Goal: Communication & Community: Share content

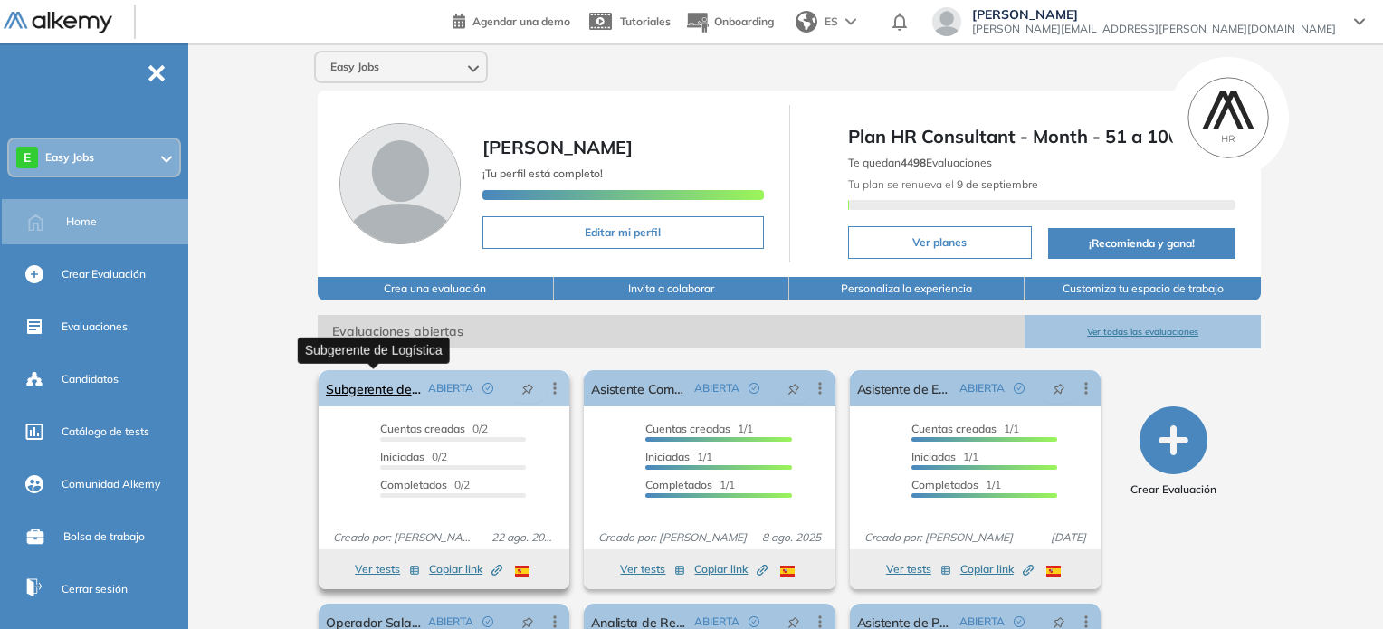
click at [386, 395] on link "Subgerente de Logística" at bounding box center [373, 388] width 95 height 36
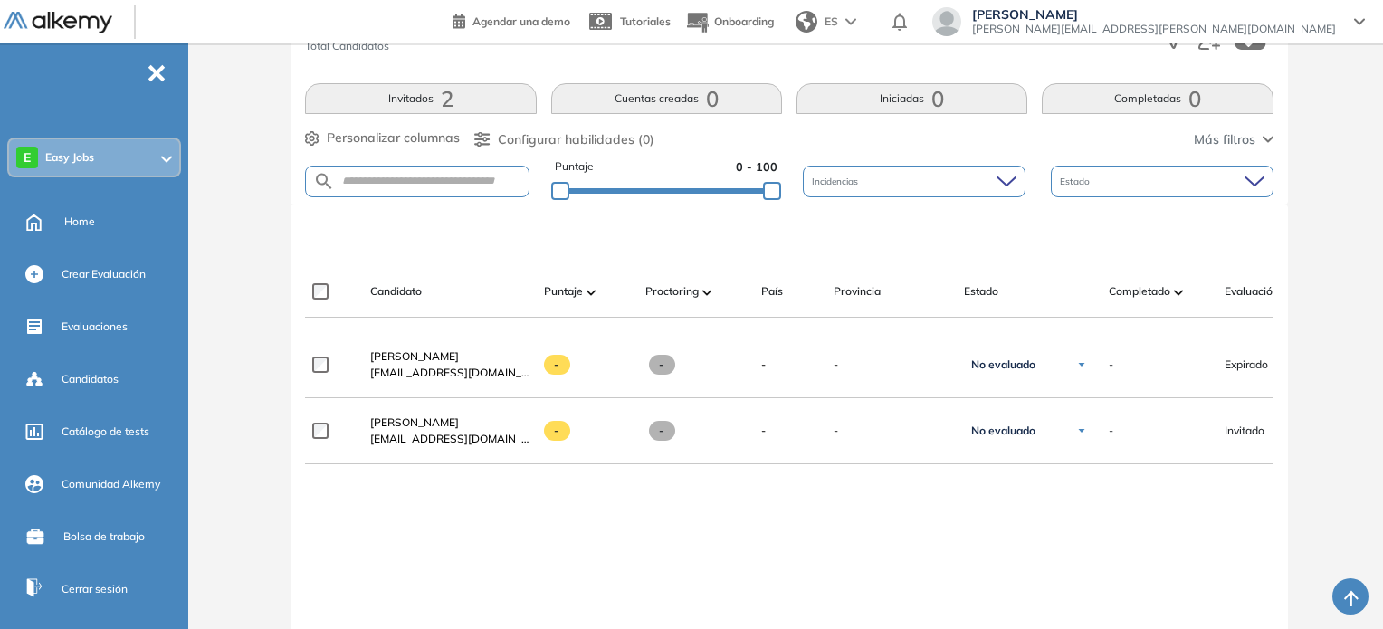
scroll to position [355, 0]
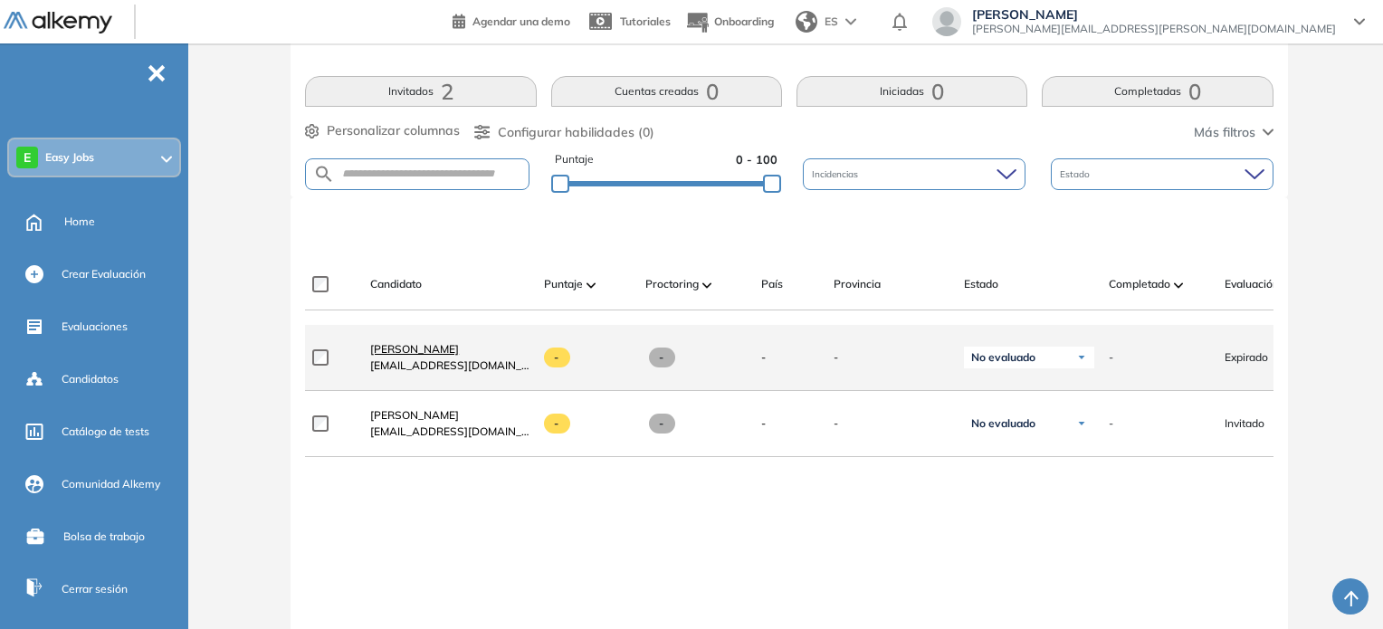
click at [467, 353] on link "[PERSON_NAME]" at bounding box center [449, 349] width 159 height 16
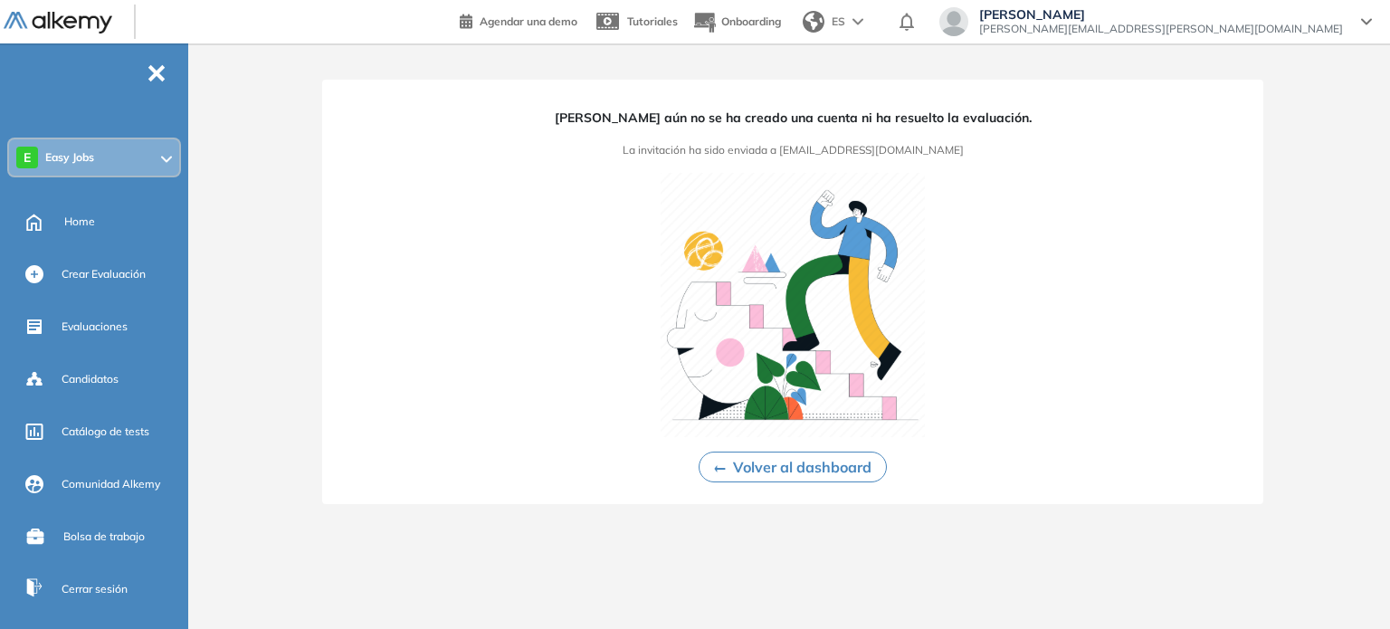
click at [843, 481] on button "Volver al dashboard" at bounding box center [793, 467] width 188 height 31
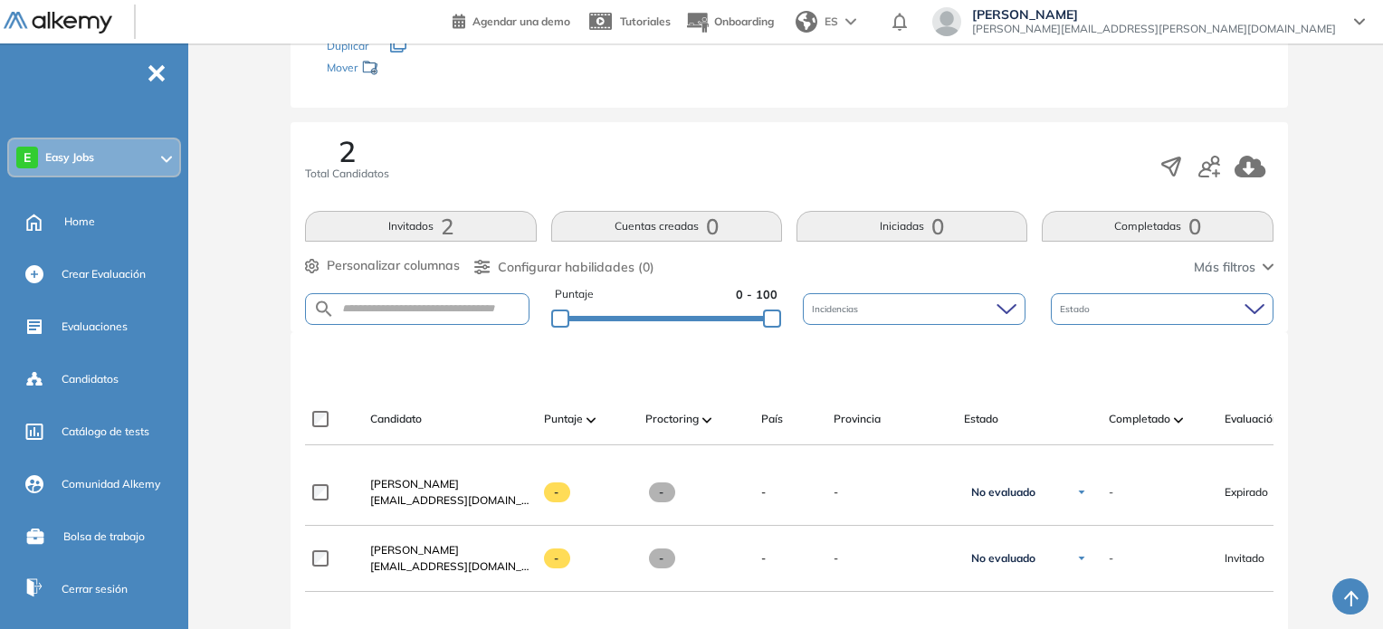
scroll to position [296, 0]
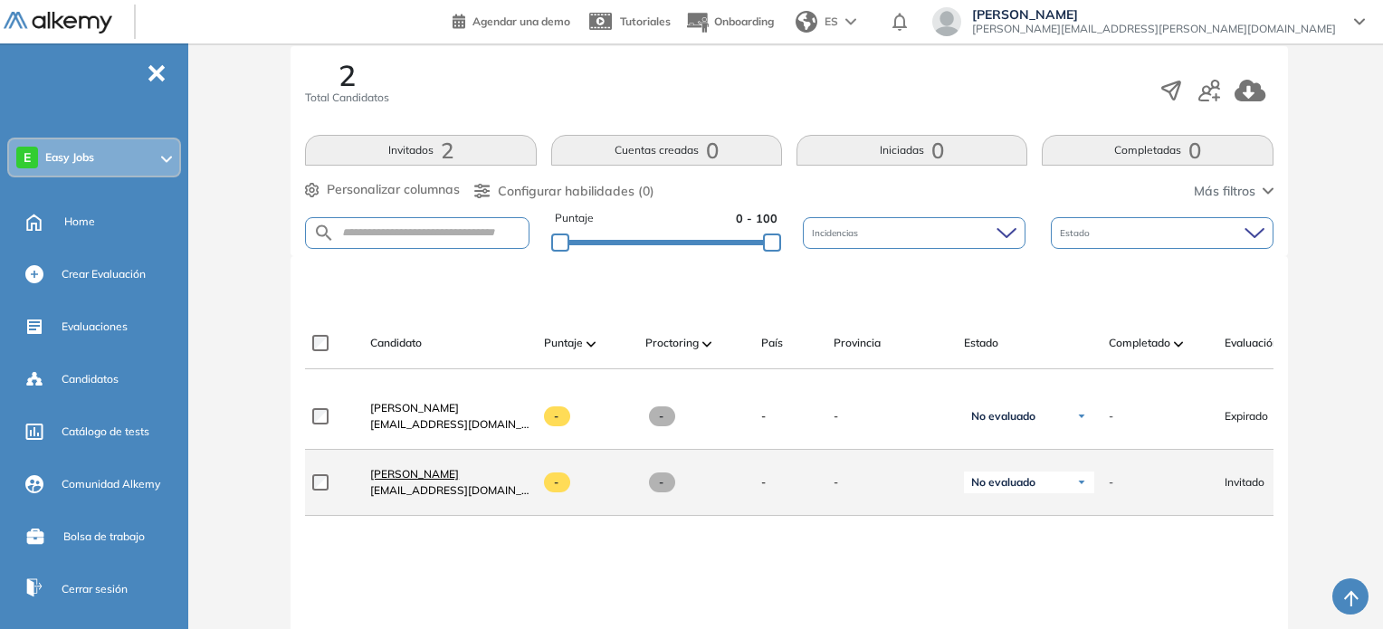
click at [487, 482] on link "[PERSON_NAME]" at bounding box center [449, 474] width 159 height 16
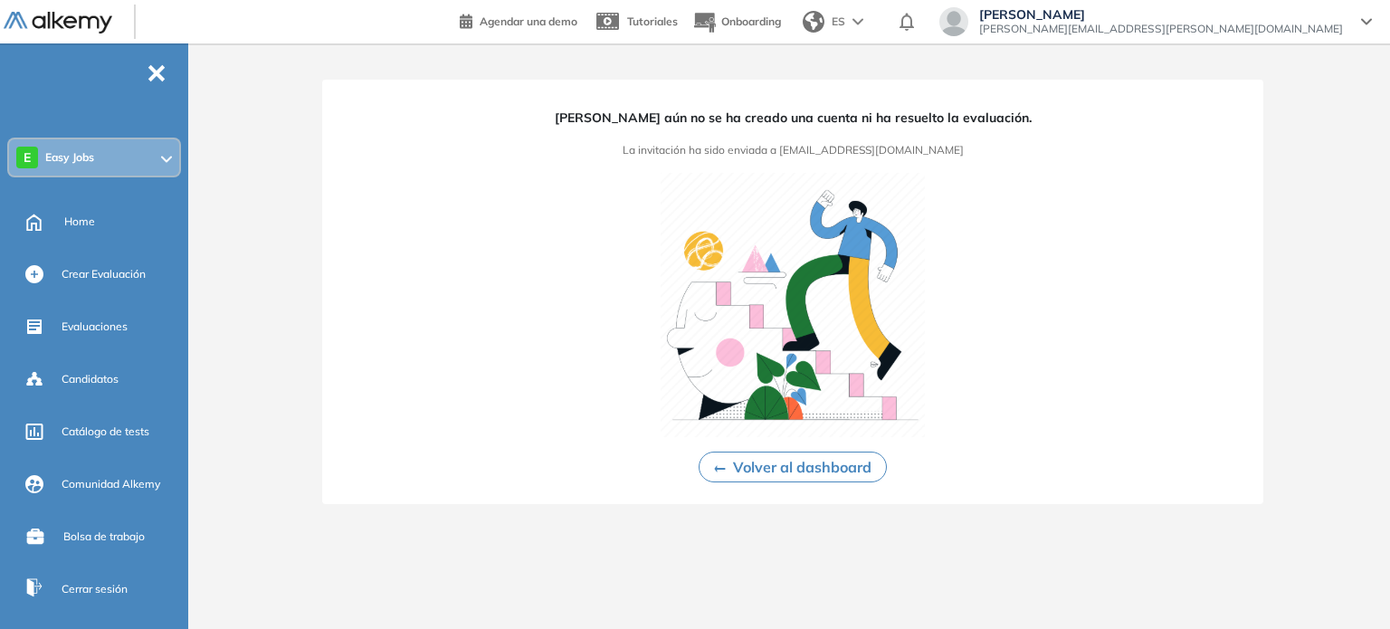
click at [746, 461] on button "Volver al dashboard" at bounding box center [793, 467] width 188 height 31
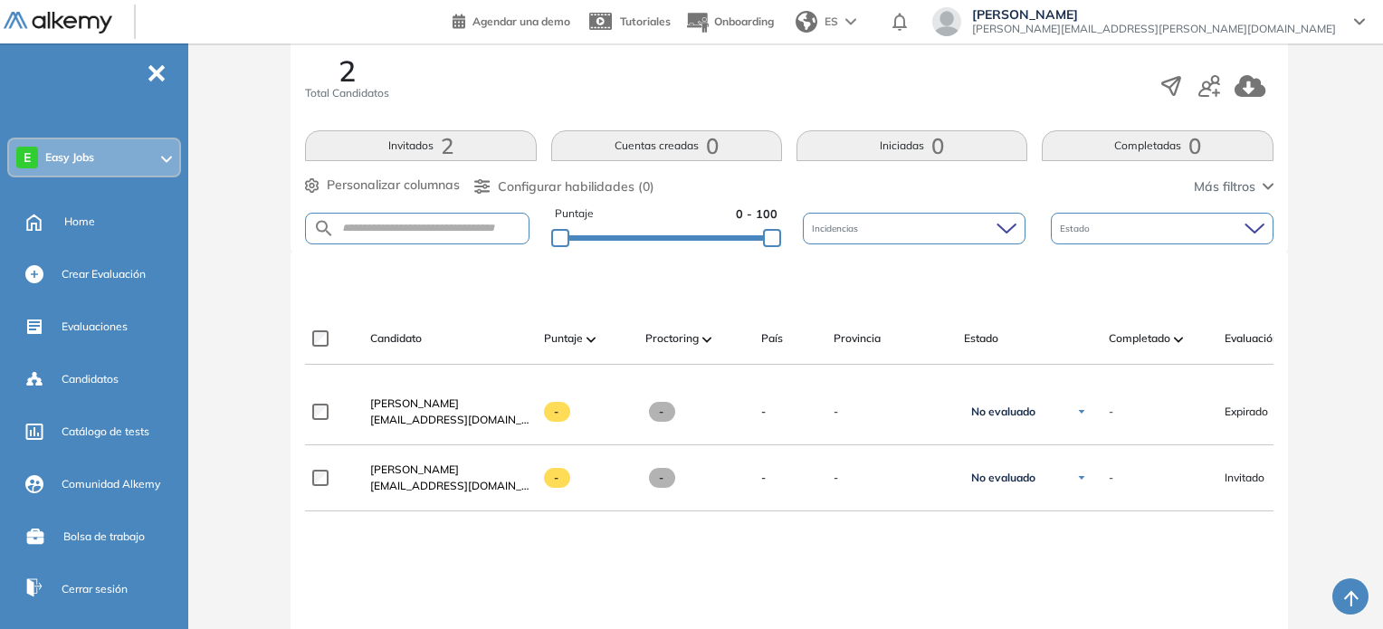
scroll to position [332, 0]
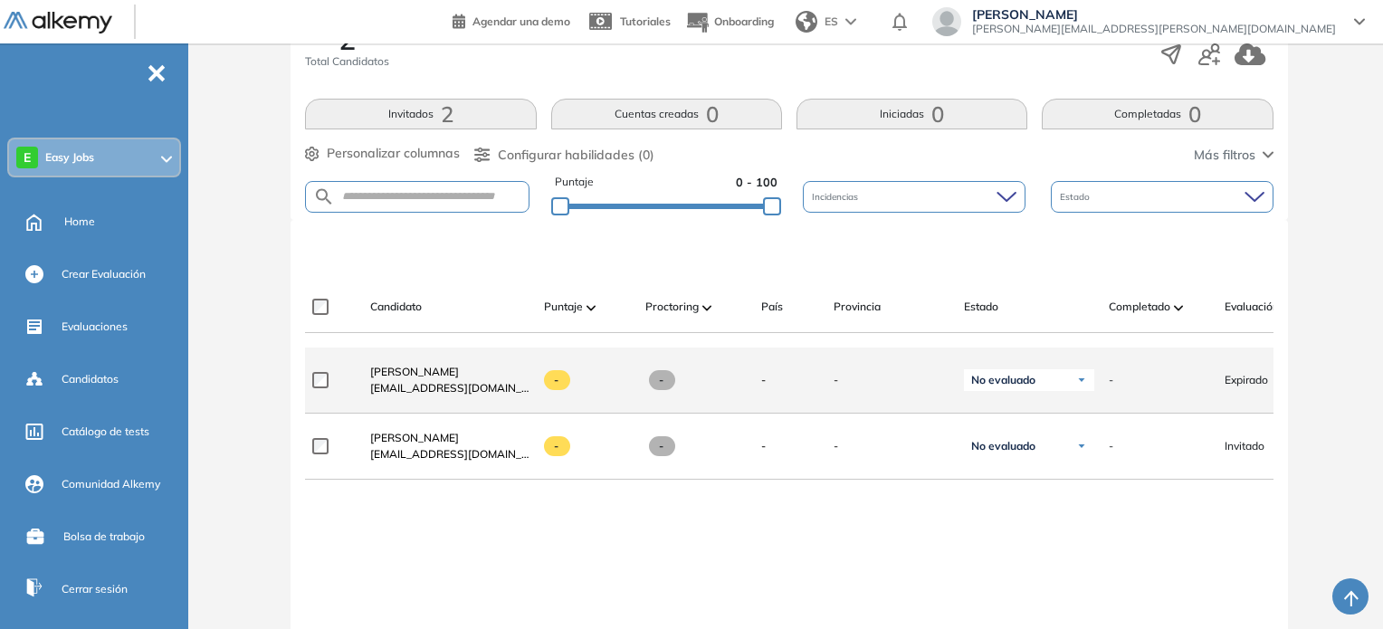
click at [1252, 386] on span "Expirado" at bounding box center [1245, 380] width 43 height 16
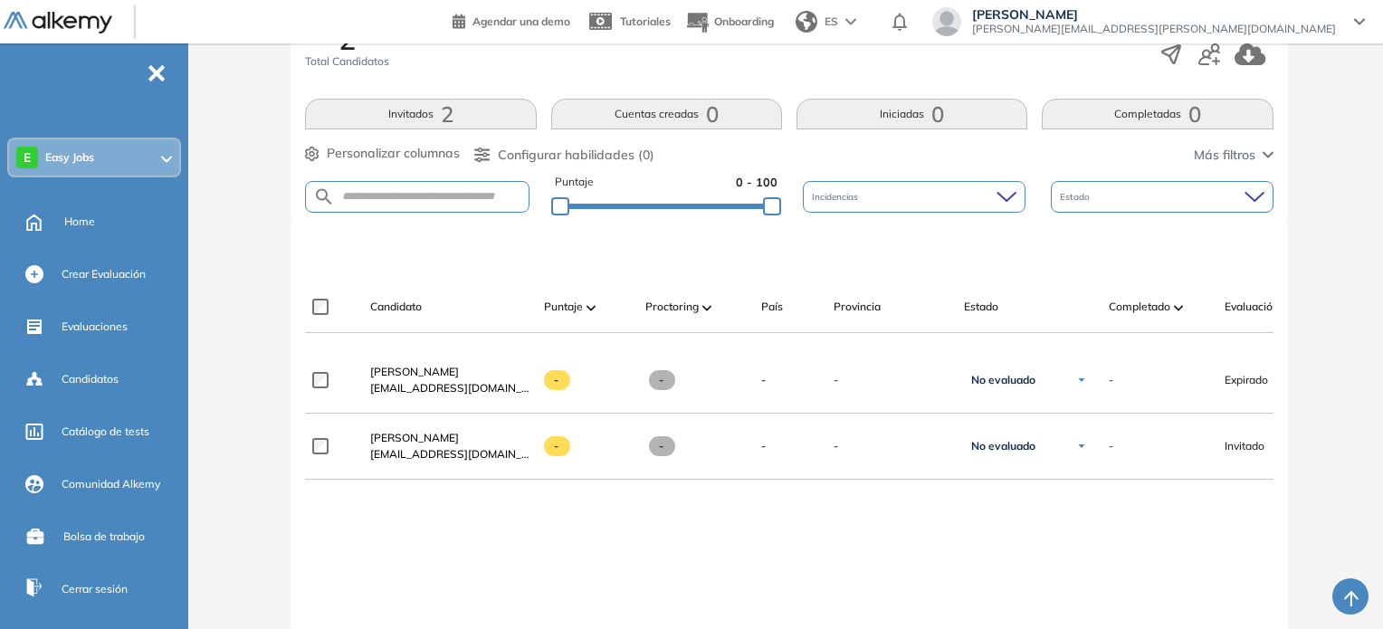
scroll to position [485, 0]
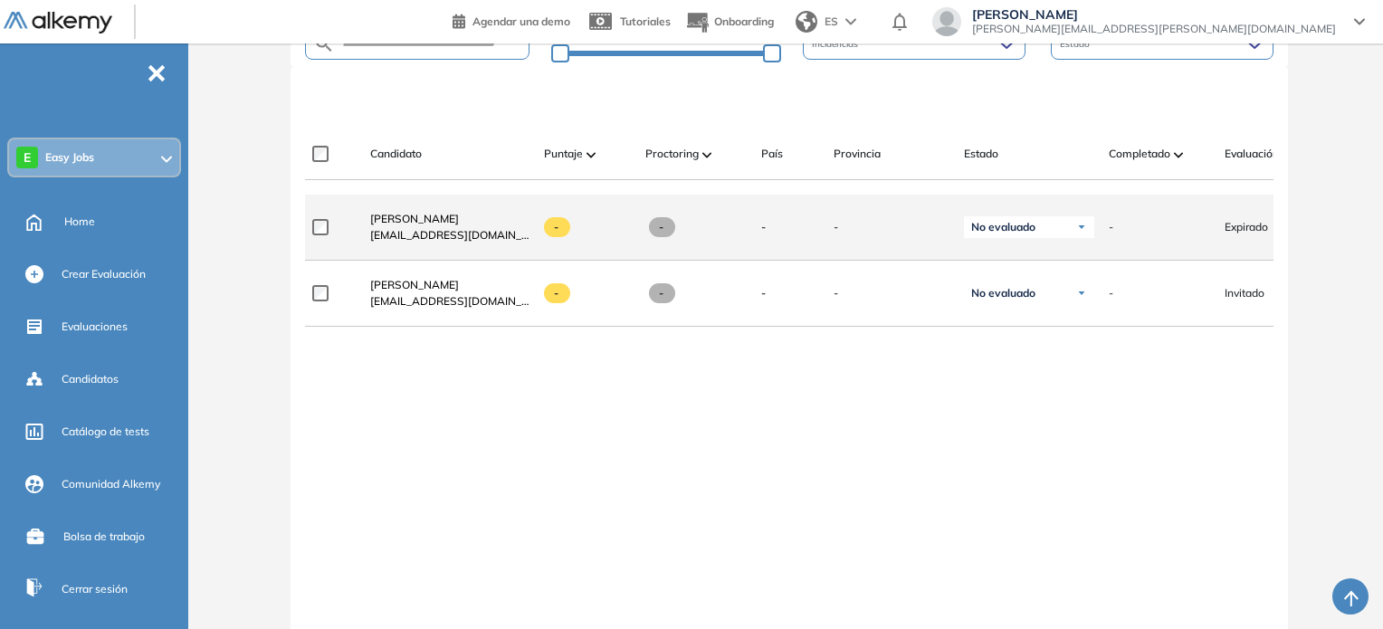
click at [1076, 233] on img at bounding box center [1081, 227] width 11 height 11
click at [1256, 233] on span "Expirado" at bounding box center [1245, 227] width 43 height 16
click at [1153, 243] on div "-" at bounding box center [1152, 227] width 116 height 45
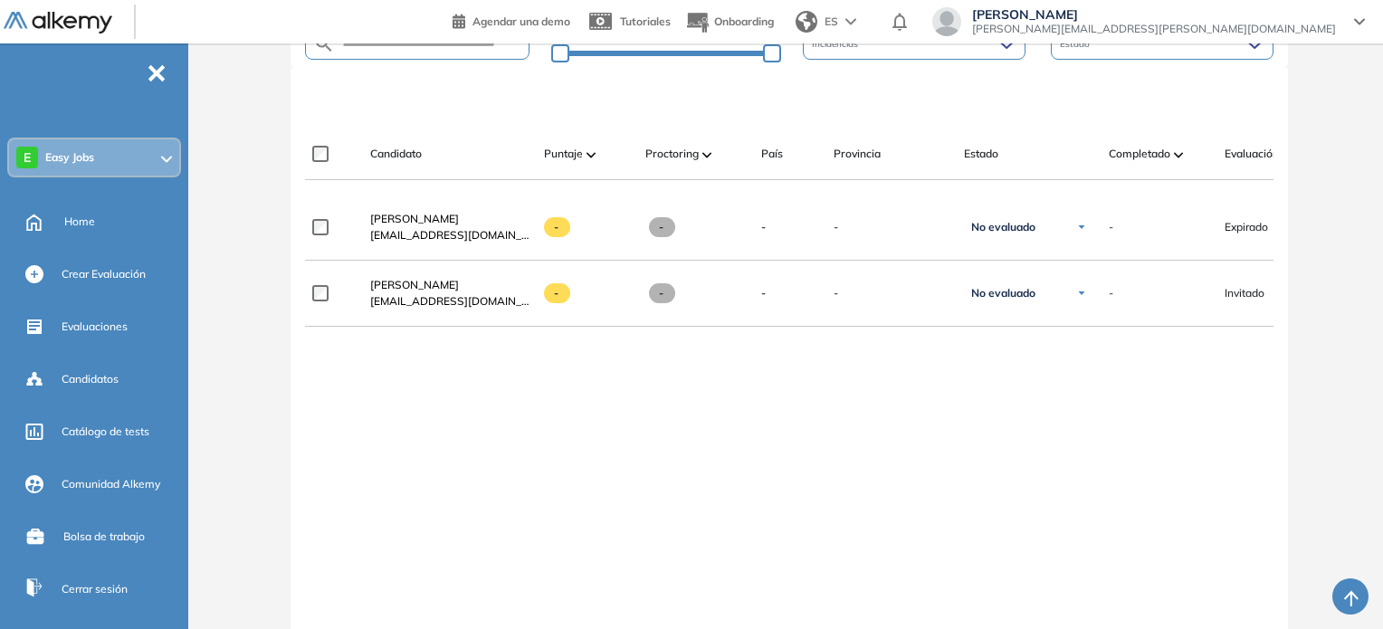
scroll to position [0, 0]
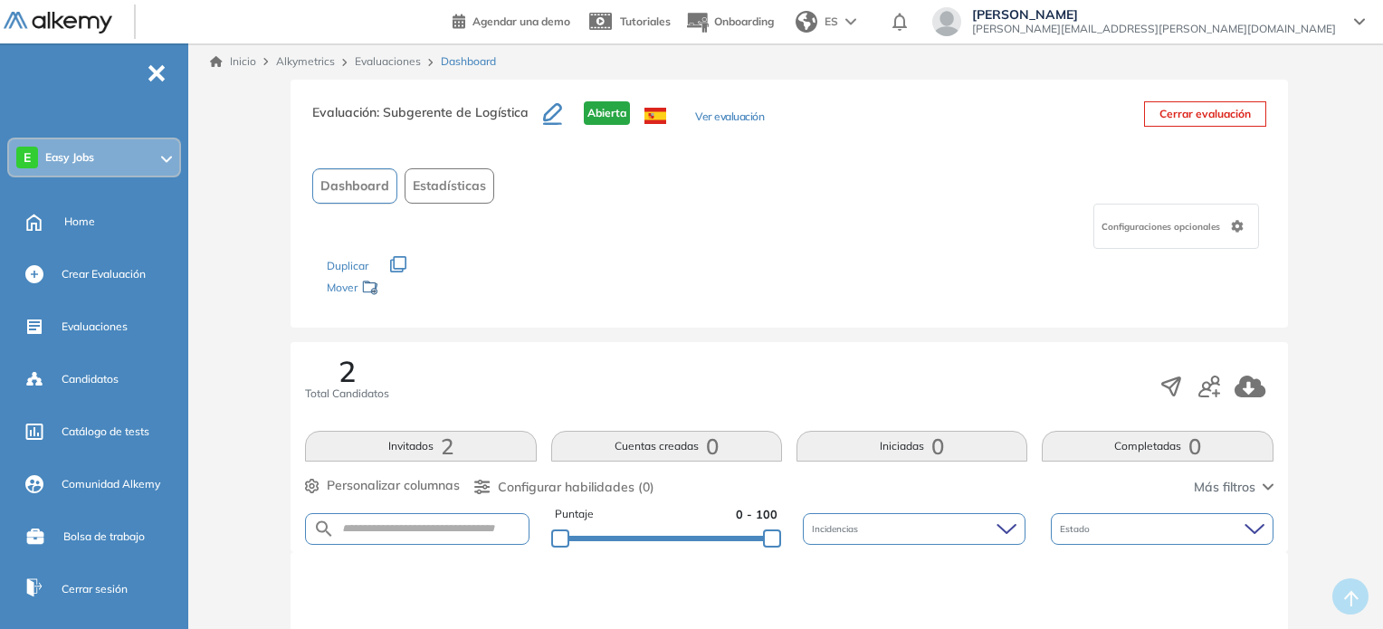
click at [395, 55] on link "Evaluaciones" at bounding box center [388, 61] width 66 height 14
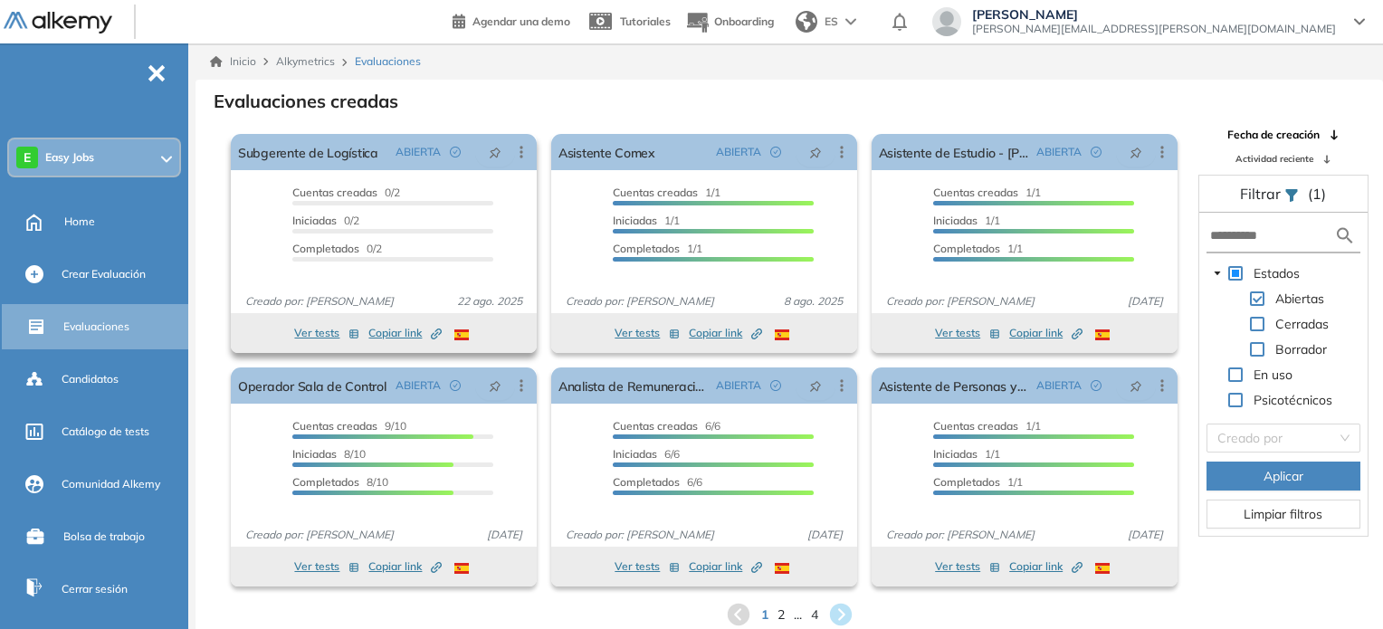
click at [472, 235] on div "Cuentas creadas 0/2 Prefiltrados 0/2 Iniciadas 0/2 Completados 0/2" at bounding box center [392, 227] width 201 height 84
click at [784, 614] on span "2" at bounding box center [780, 614] width 8 height 21
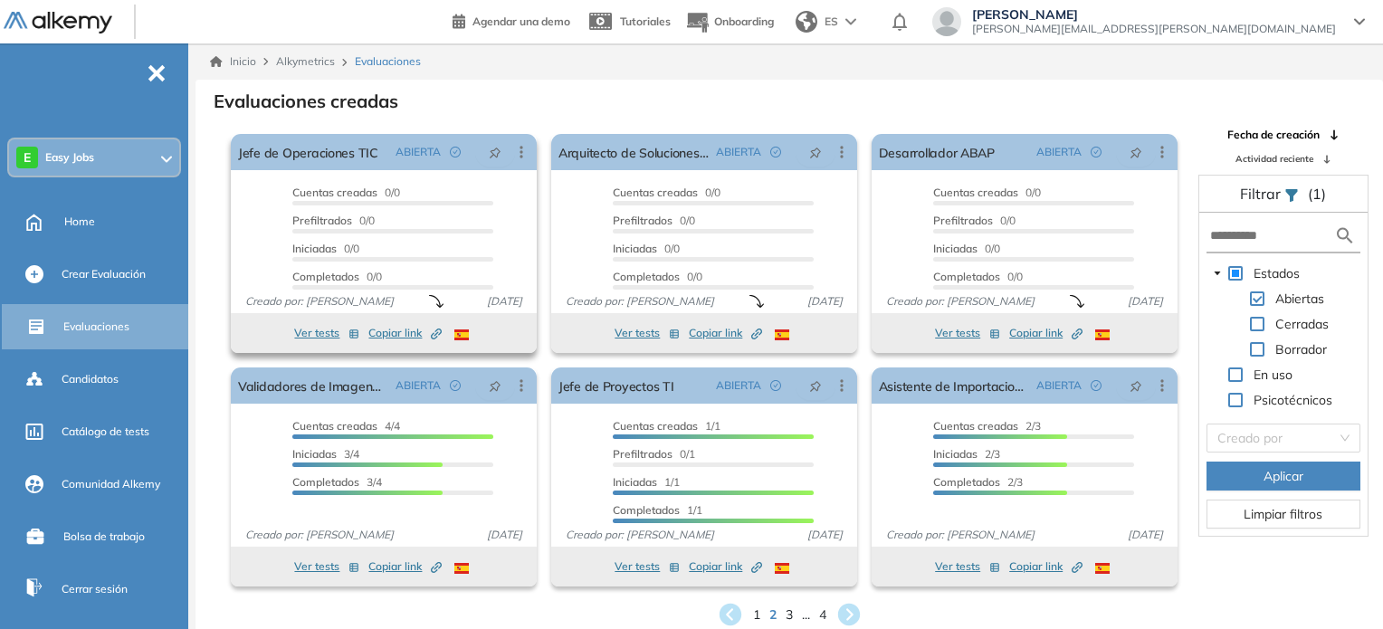
click at [322, 330] on button "Ver tests" at bounding box center [326, 333] width 65 height 22
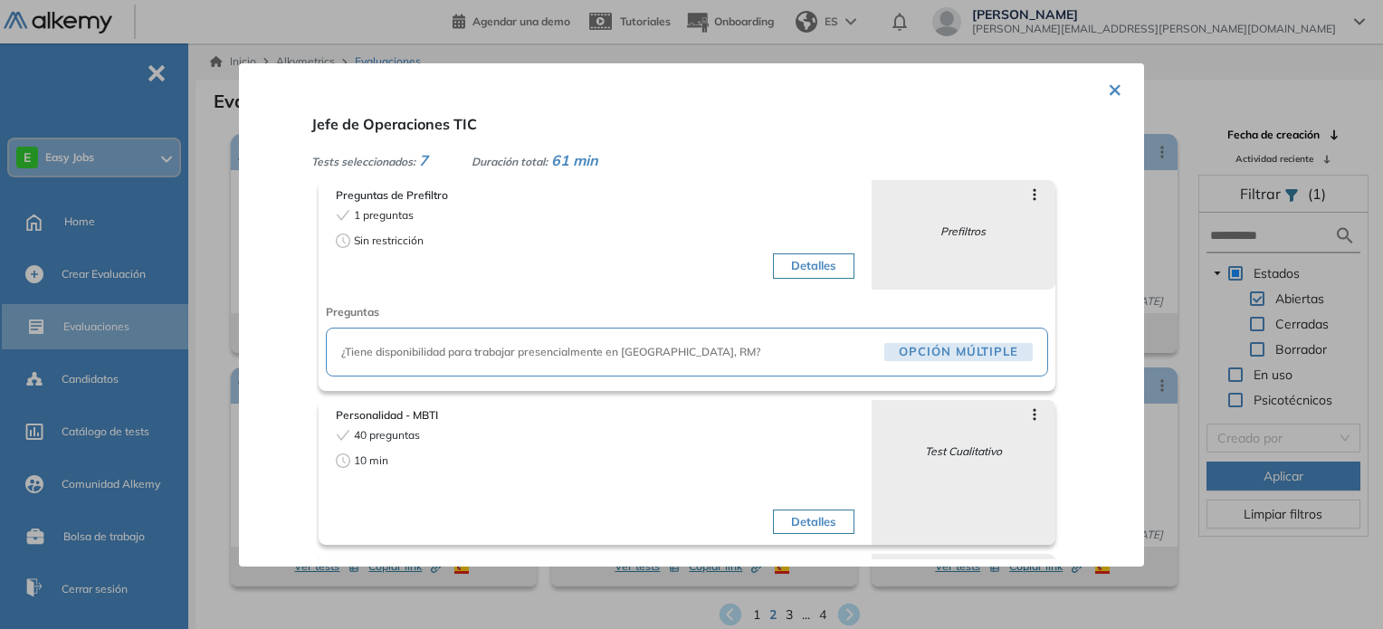
click at [1098, 93] on div "× Jefe de Operaciones TIC Tests seleccionados: 7 Duración total: 61 min Pregunt…" at bounding box center [691, 314] width 905 height 503
click at [507, 28] on div at bounding box center [691, 314] width 1383 height 629
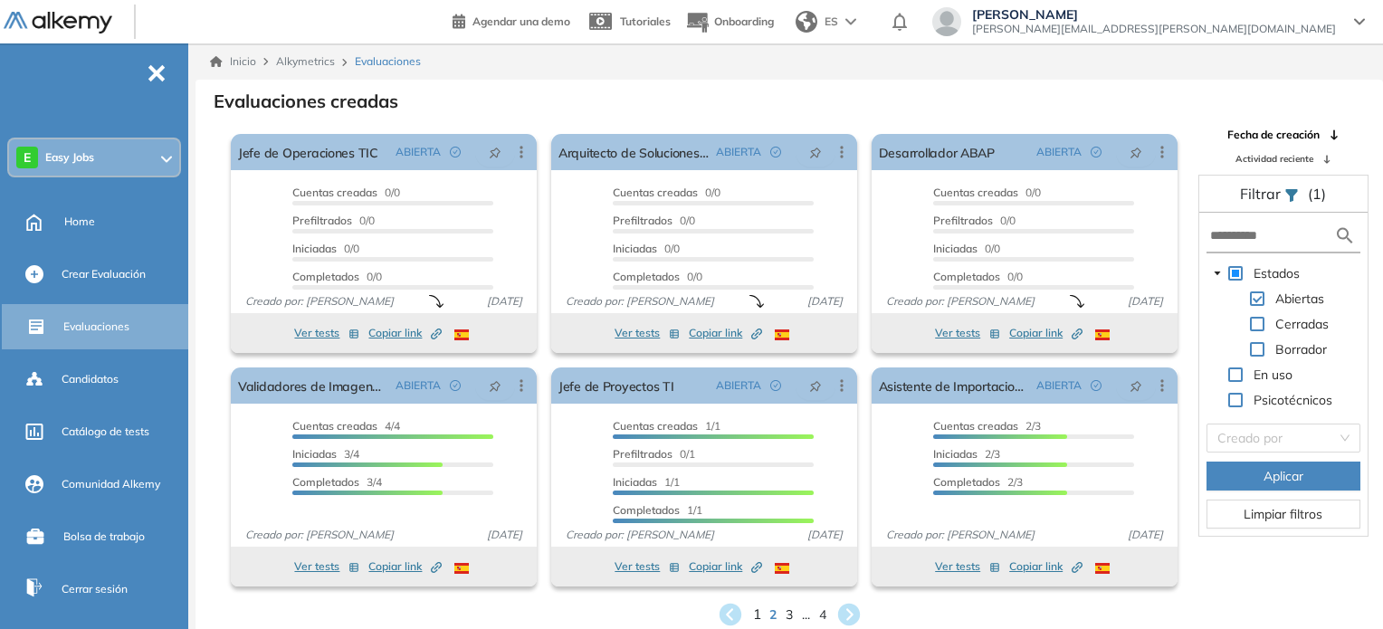
click at [752, 617] on span "1" at bounding box center [756, 614] width 8 height 21
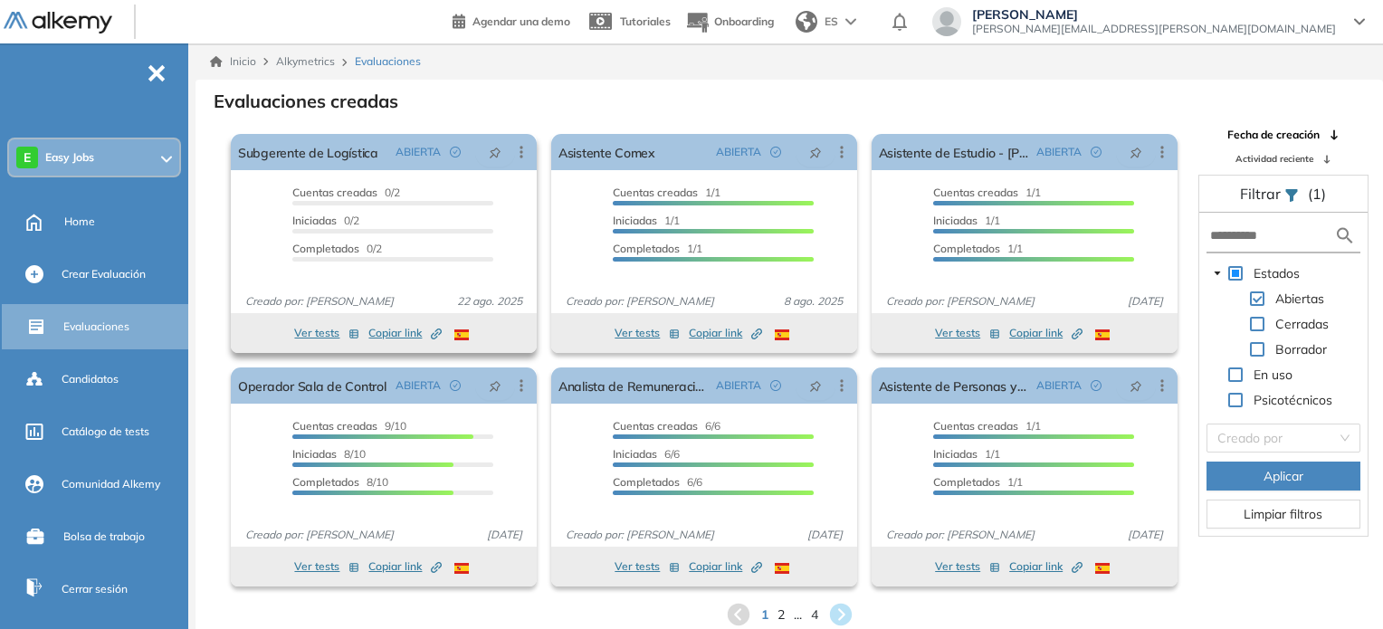
click at [393, 214] on div "Iniciadas 0/2" at bounding box center [392, 223] width 201 height 21
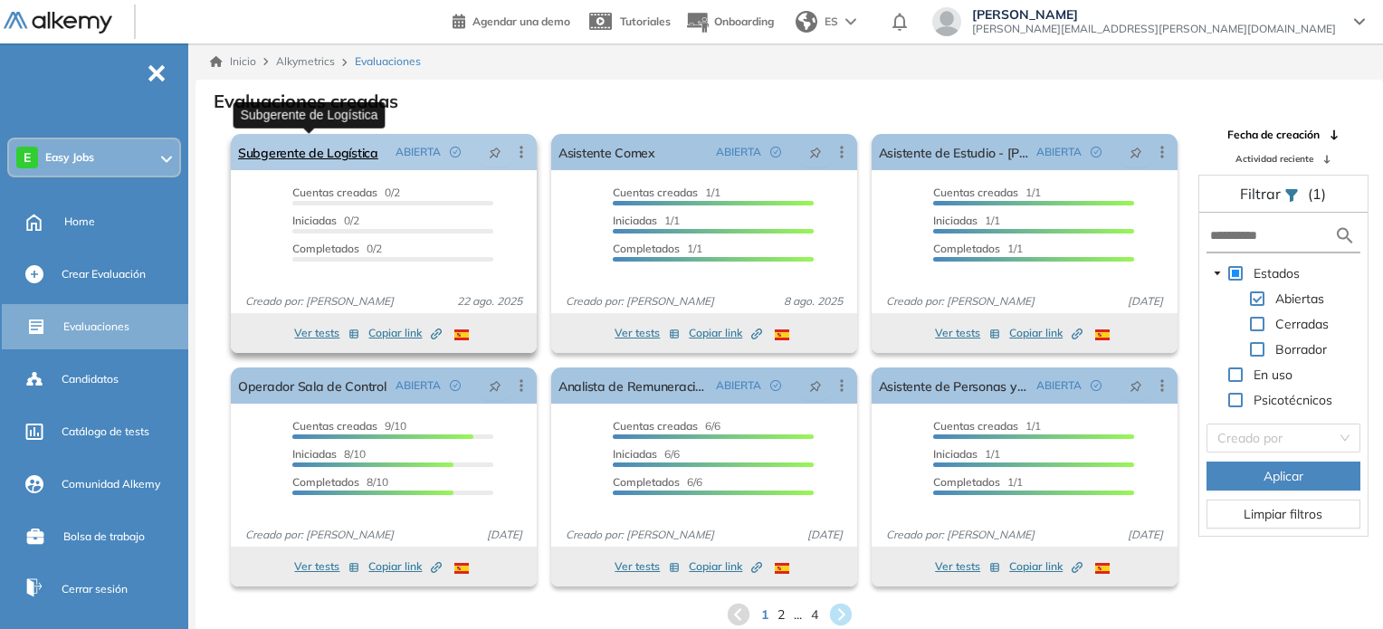
click at [367, 148] on link "Subgerente de Logística" at bounding box center [308, 152] width 140 height 36
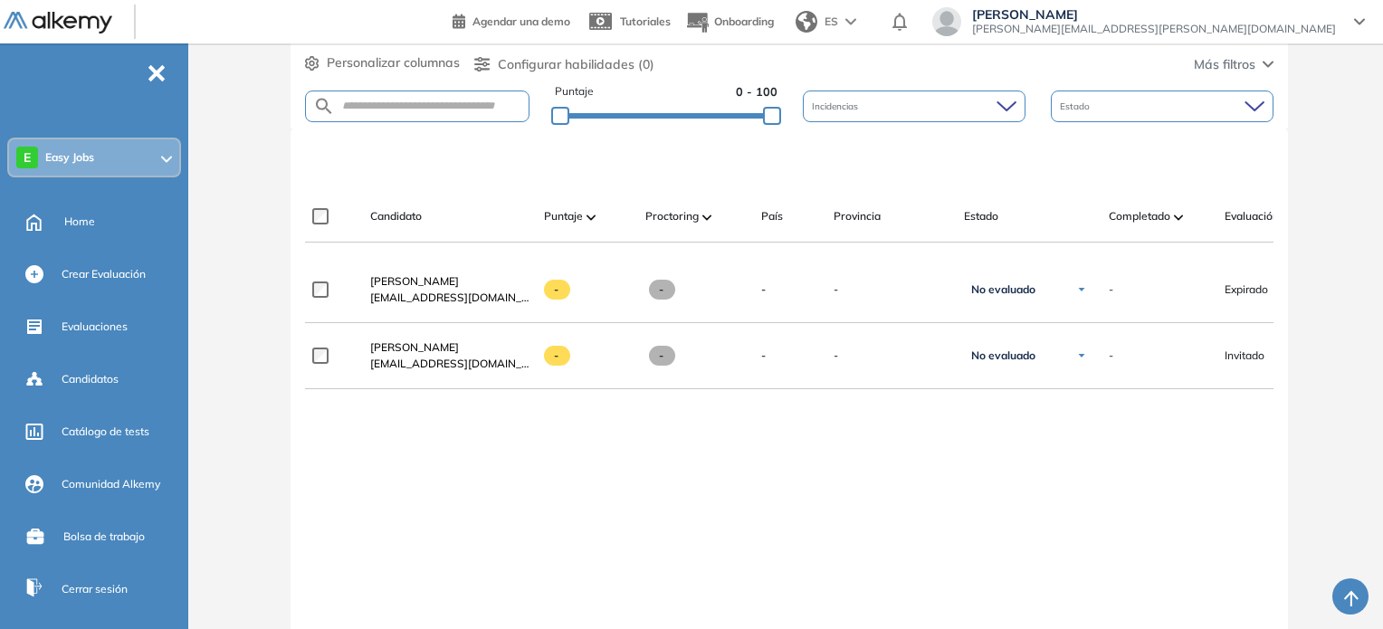
scroll to position [433, 0]
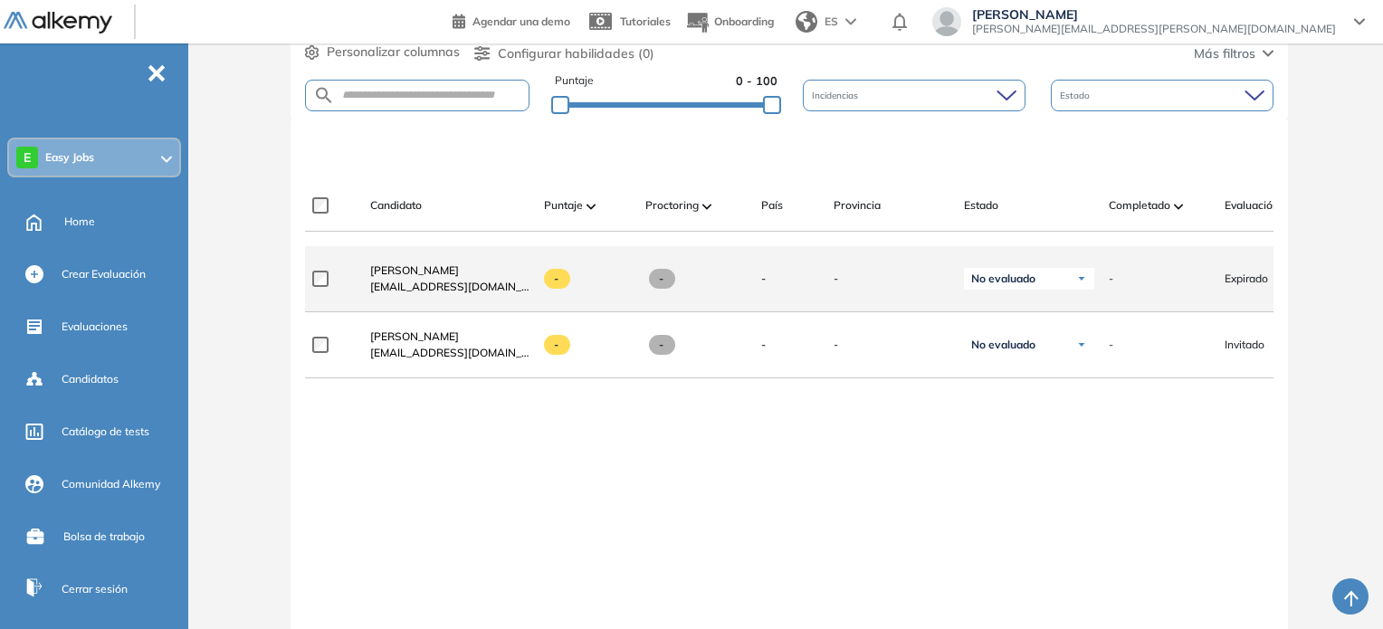
click at [1246, 285] on span "Expirado" at bounding box center [1245, 279] width 43 height 16
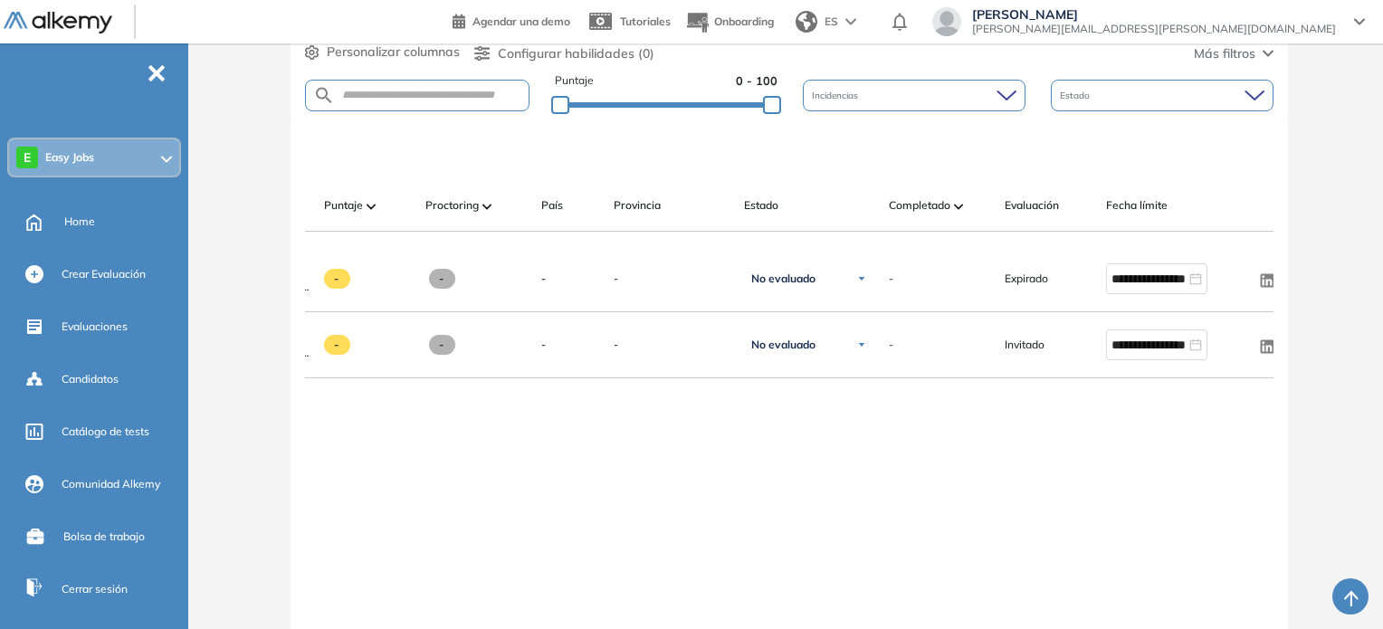
scroll to position [0, 0]
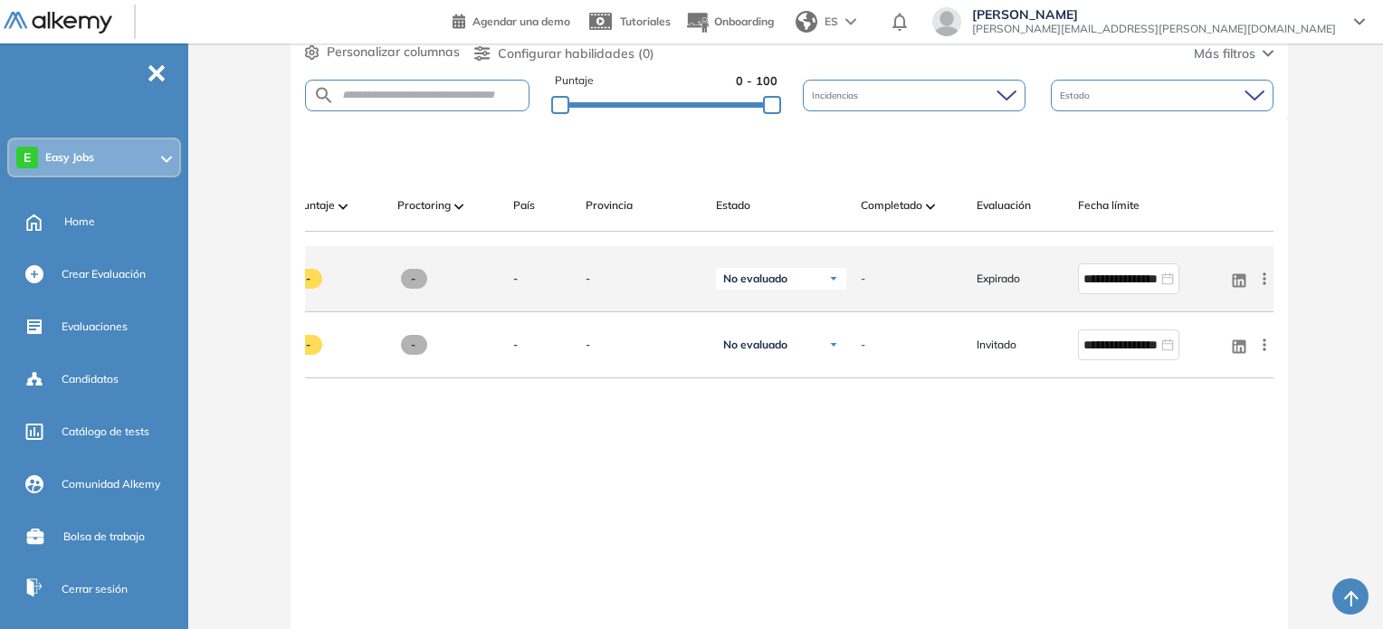
click at [1265, 281] on icon at bounding box center [1264, 279] width 18 height 18
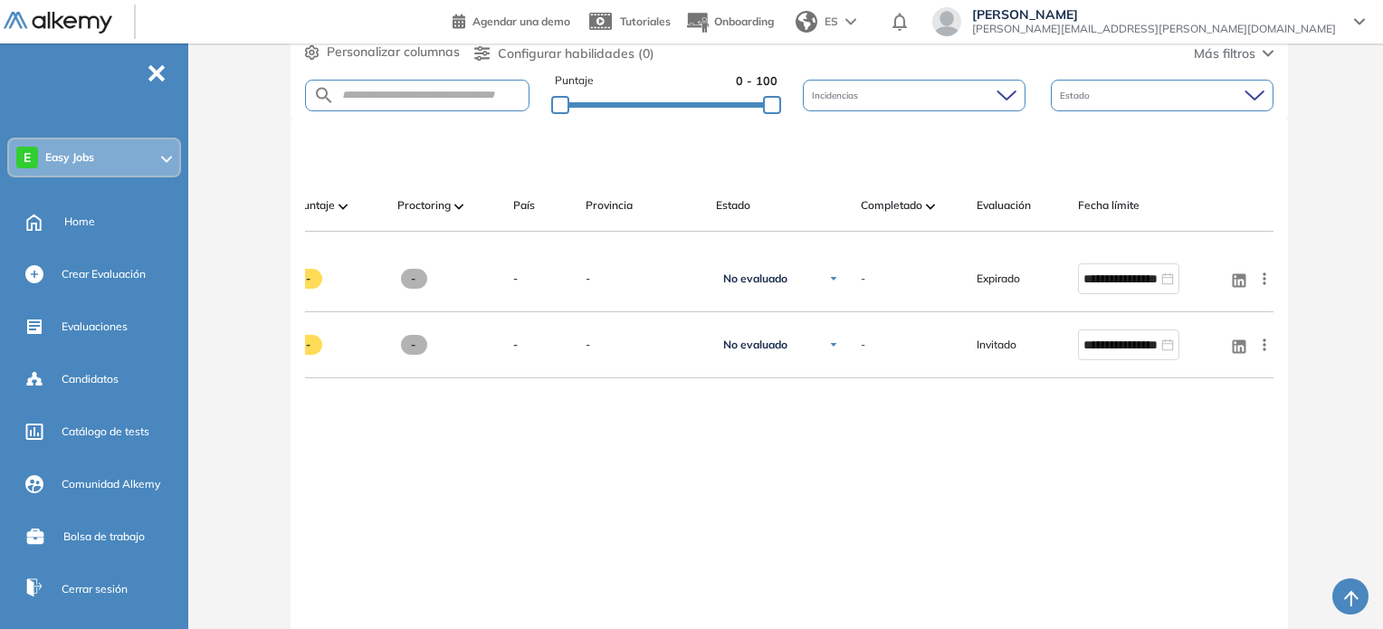
click at [992, 482] on div "**********" at bounding box center [789, 464] width 968 height 436
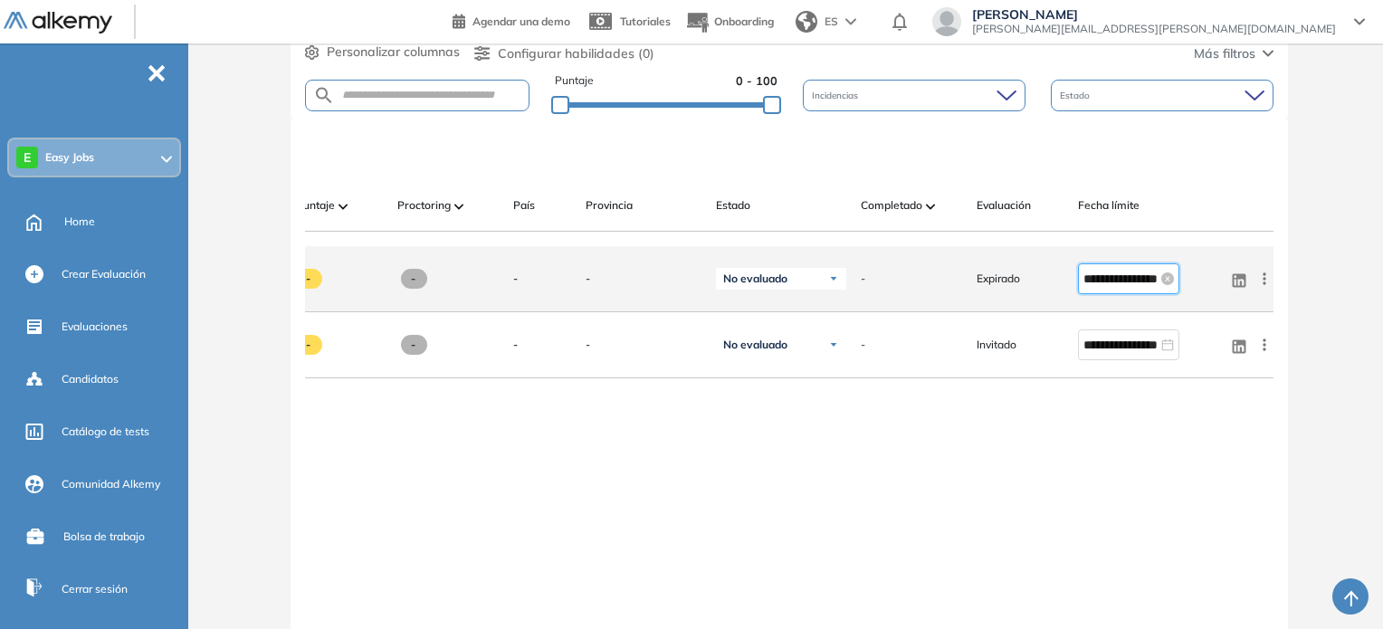
click at [1132, 284] on input "**********" at bounding box center [1120, 279] width 74 height 20
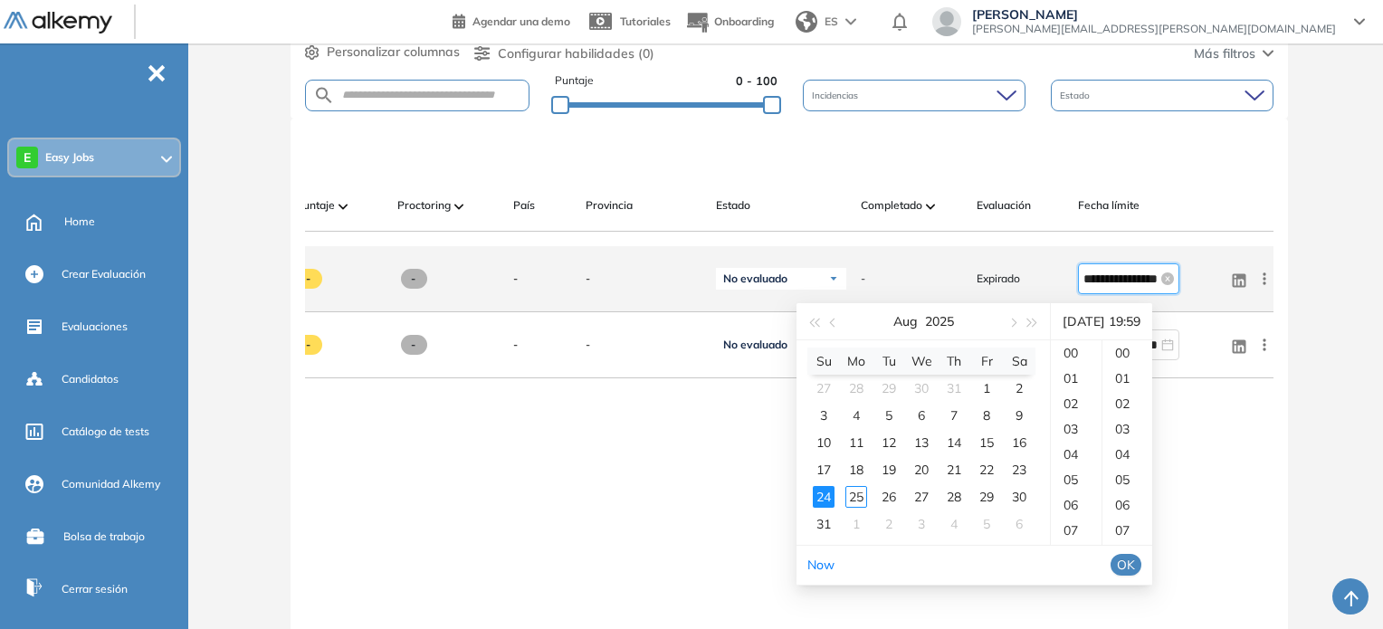
scroll to position [1495, 0]
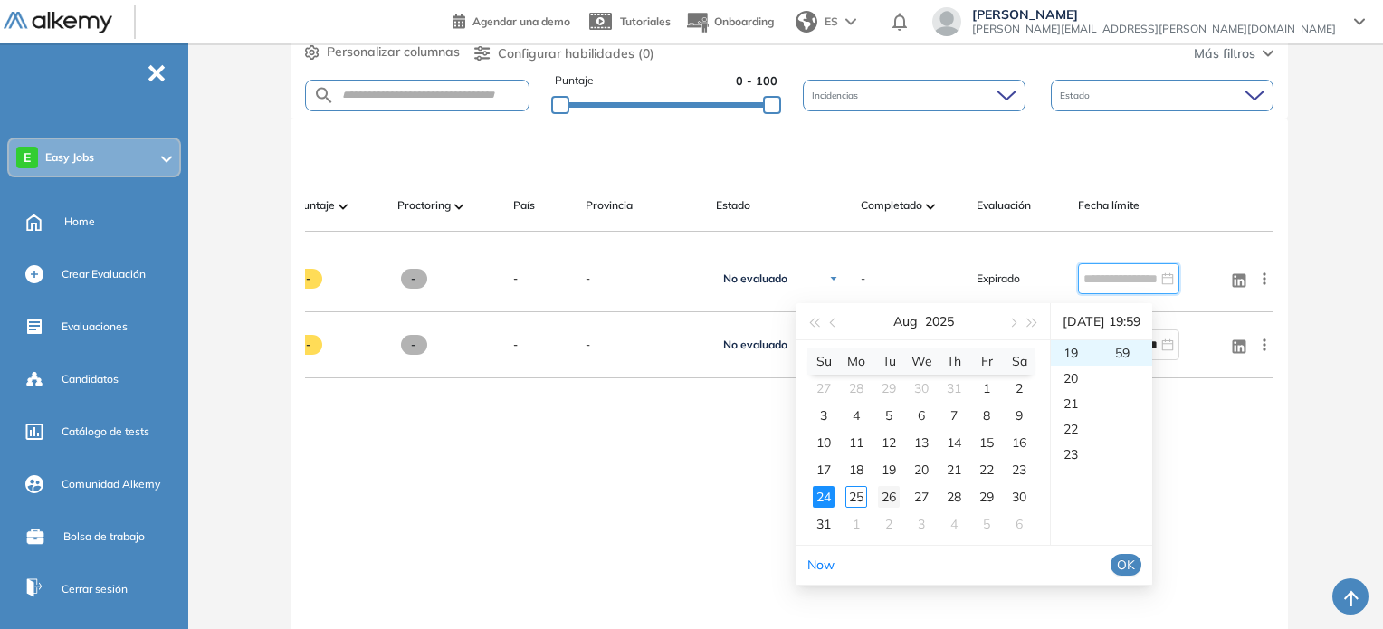
click at [894, 496] on div "26" at bounding box center [889, 497] width 22 height 22
click at [1076, 462] on div "23" at bounding box center [1076, 454] width 51 height 25
click at [1134, 355] on div "59" at bounding box center [1127, 352] width 50 height 25
click at [1135, 556] on span "OK" at bounding box center [1126, 565] width 18 height 20
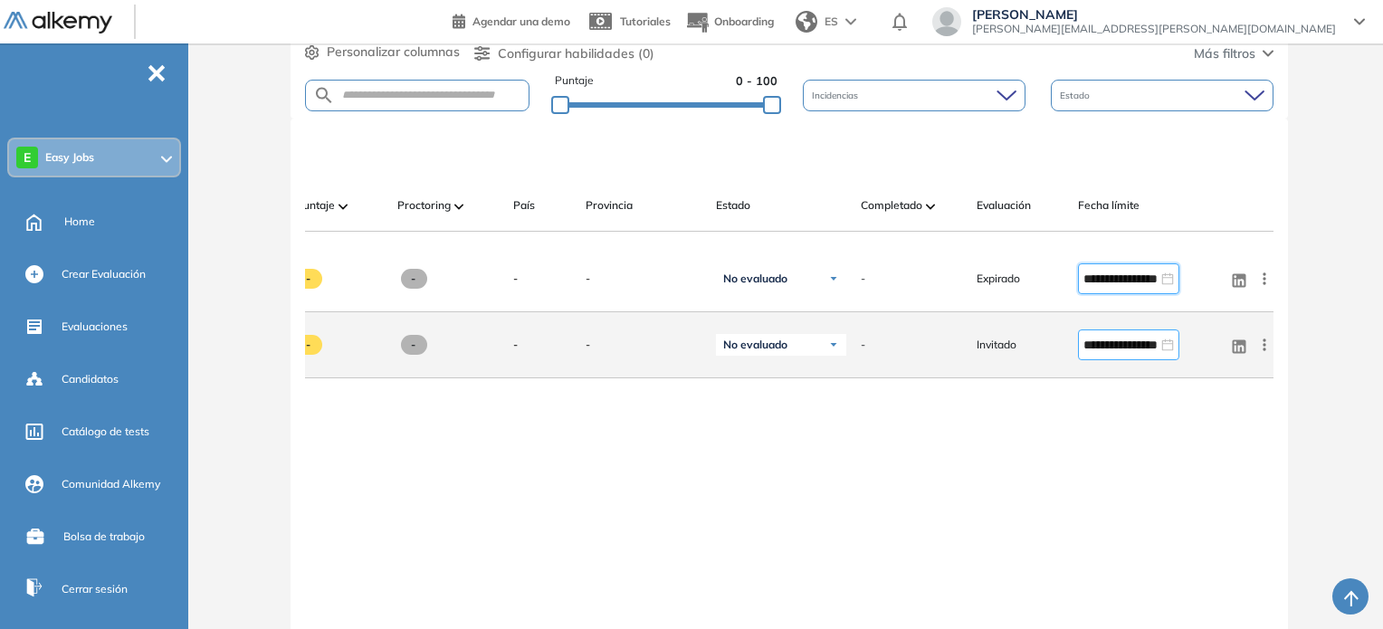
type input "**********"
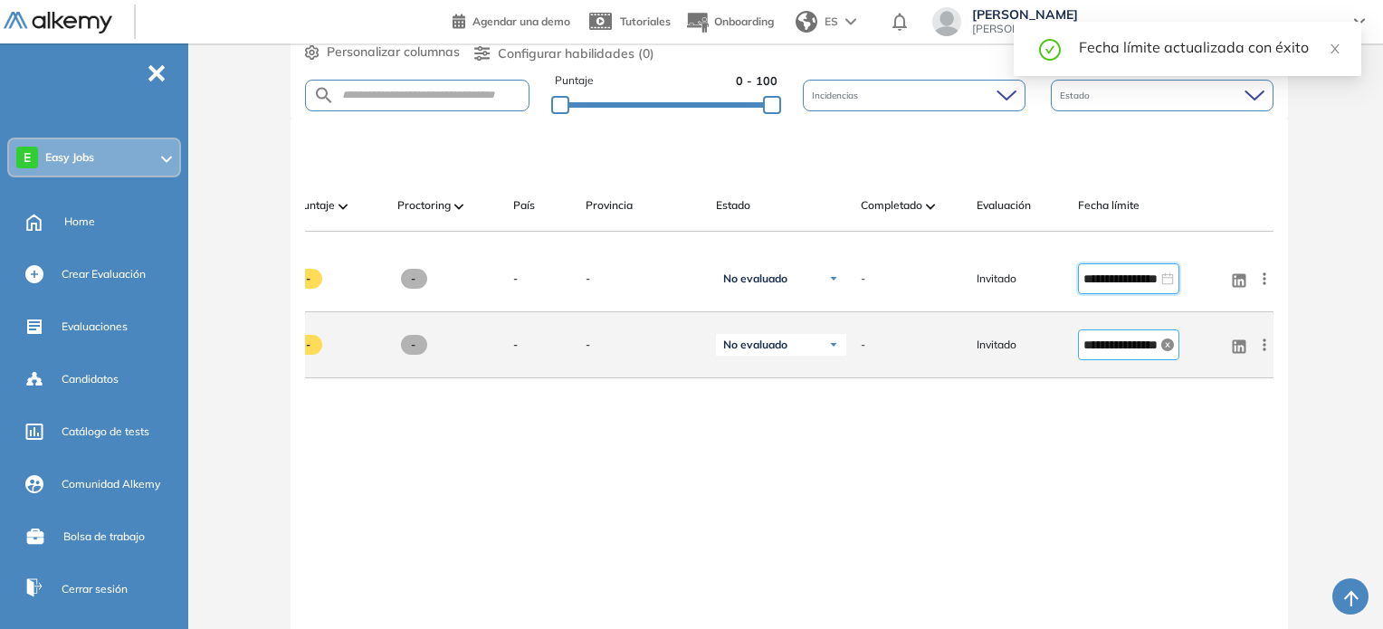
click at [1167, 351] on icon "close-circle" at bounding box center [1167, 344] width 13 height 13
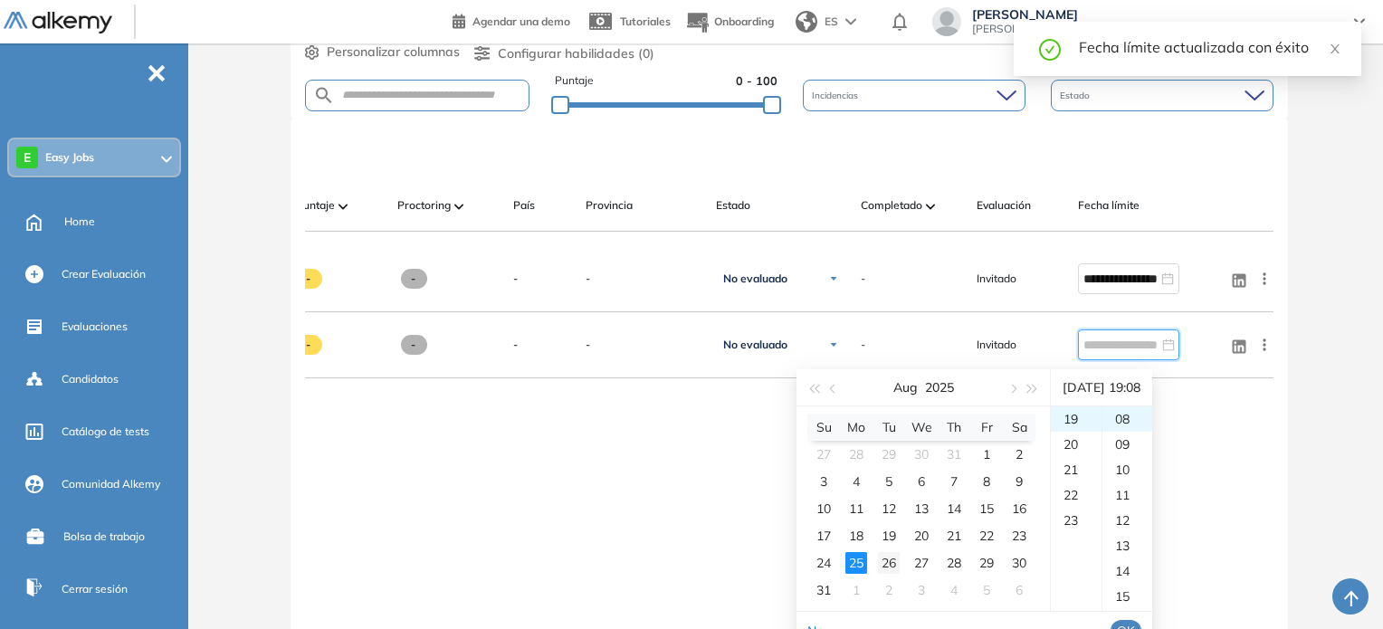
click at [898, 558] on div "26" at bounding box center [889, 563] width 22 height 22
click at [1072, 519] on div "23" at bounding box center [1076, 520] width 51 height 25
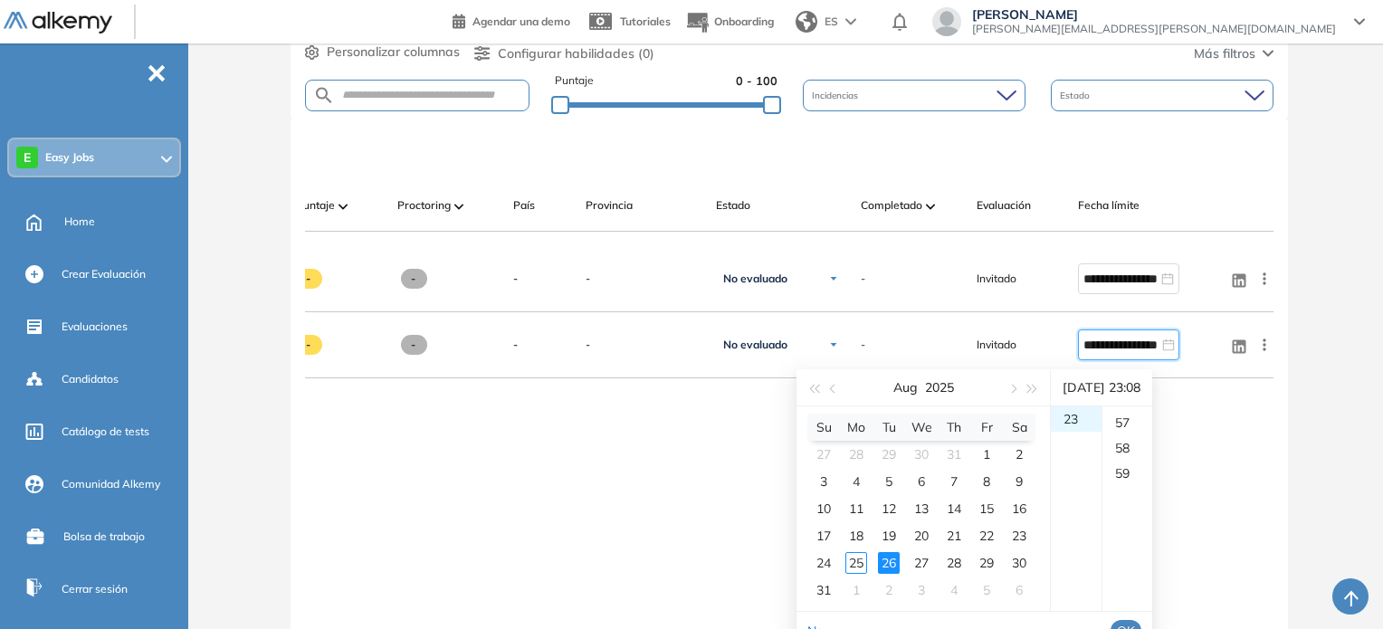
scroll to position [1489, 0]
click at [1137, 424] on div "59" at bounding box center [1127, 425] width 50 height 25
click at [1135, 623] on span "OK" at bounding box center [1126, 631] width 18 height 20
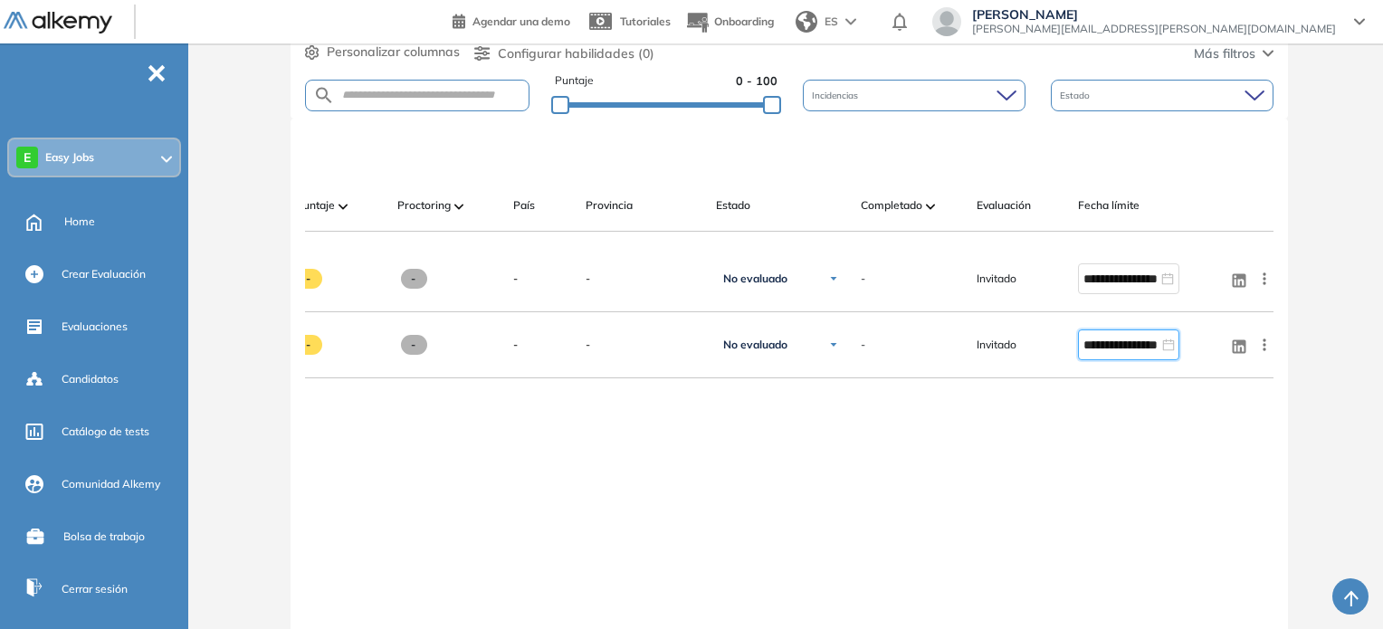
type input "**********"
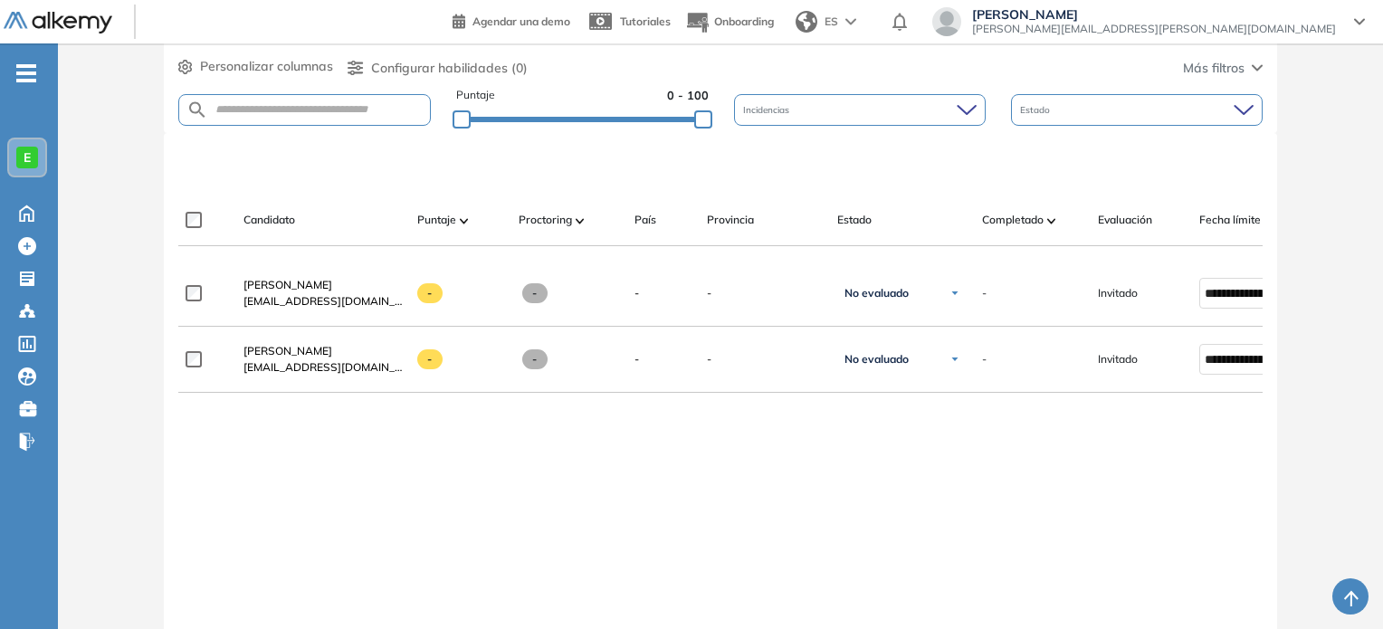
scroll to position [445, 0]
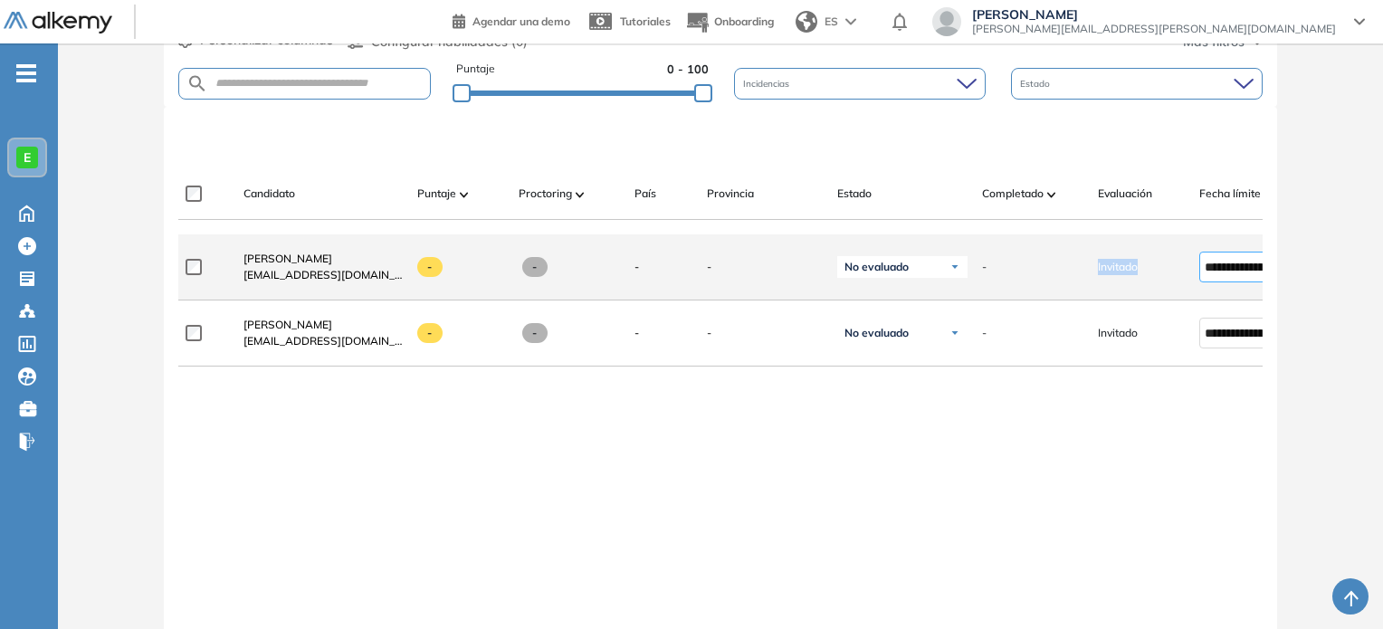
drag, startPoint x: 991, startPoint y: 243, endPoint x: 1224, endPoint y: 260, distance: 234.1
click at [1224, 260] on div "**********" at bounding box center [786, 267] width 1216 height 66
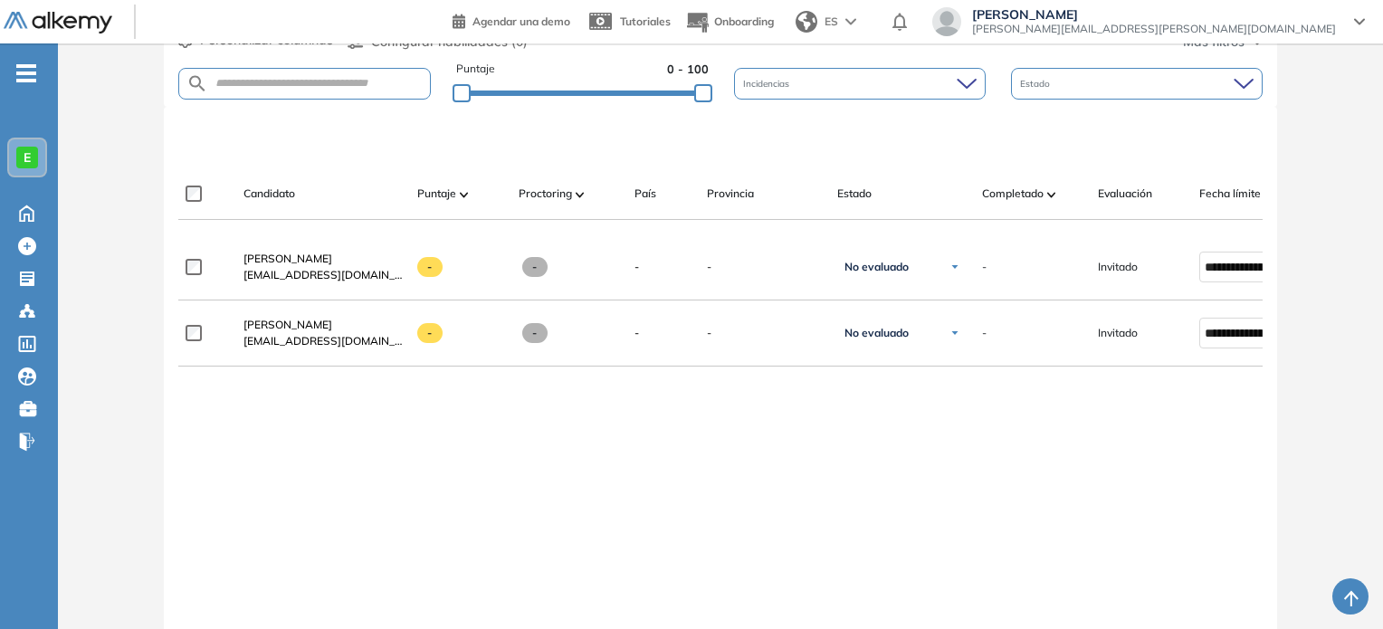
drag, startPoint x: 1122, startPoint y: 229, endPoint x: 1208, endPoint y: 239, distance: 86.5
click at [1208, 234] on div at bounding box center [720, 227] width 1085 height 14
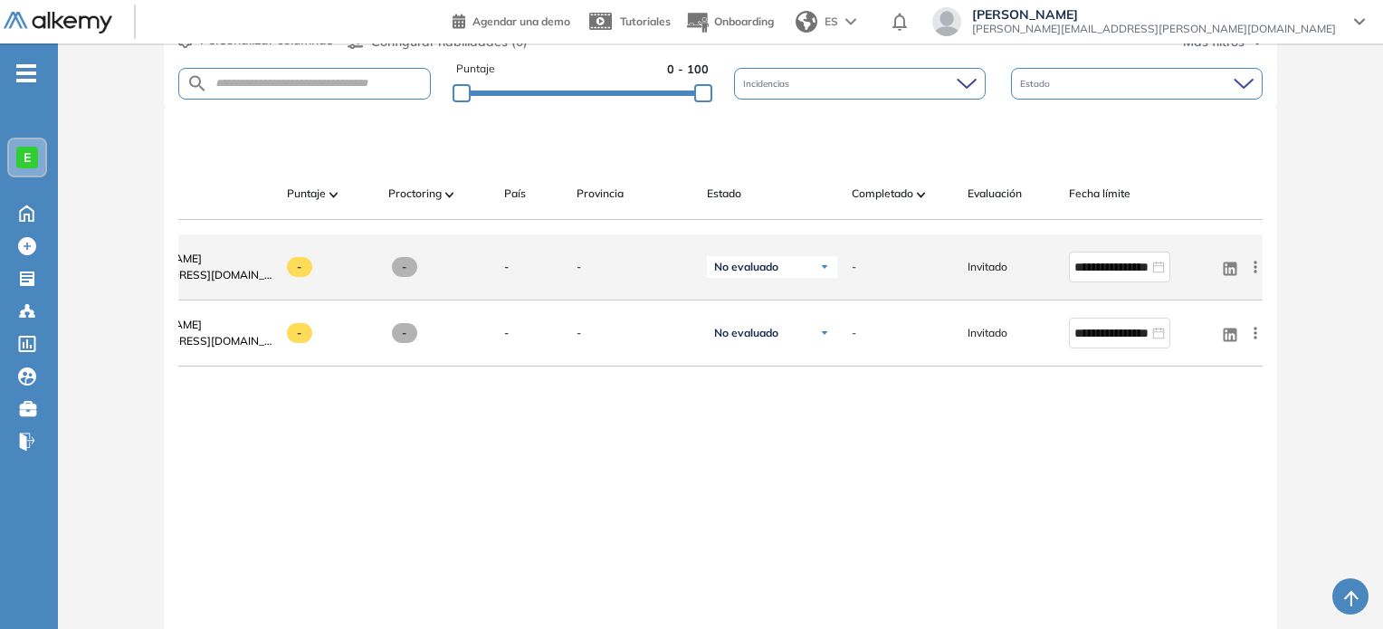
click at [1258, 276] on icon at bounding box center [1255, 267] width 18 height 18
click at [1195, 343] on span "Enviar email" at bounding box center [1188, 337] width 73 height 16
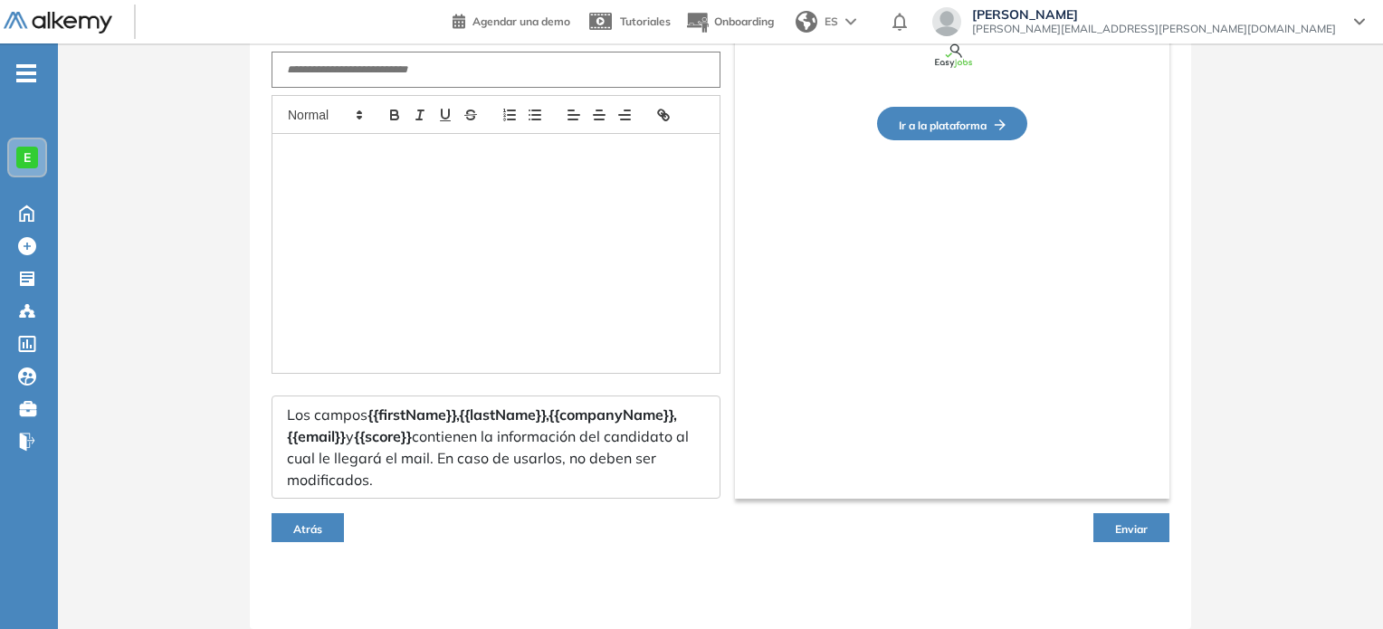
scroll to position [186, 0]
click at [1134, 522] on span "Enviar" at bounding box center [1131, 529] width 33 height 14
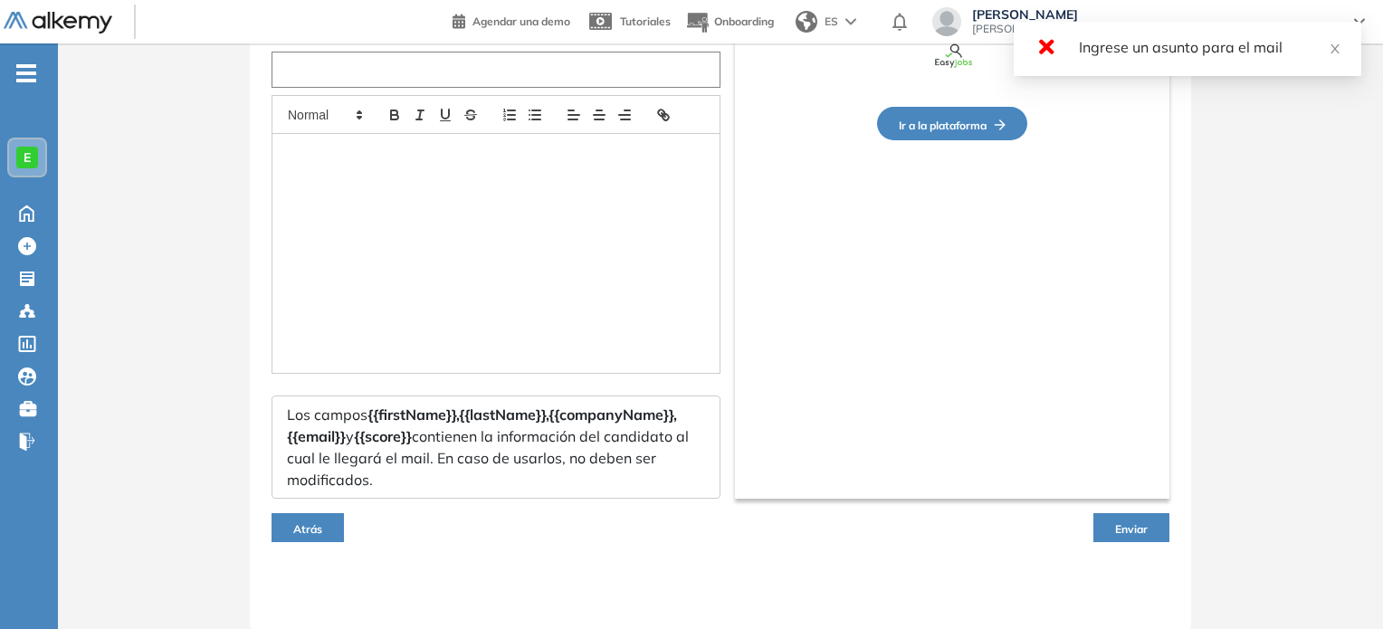
click at [452, 70] on input "text" at bounding box center [495, 70] width 449 height 36
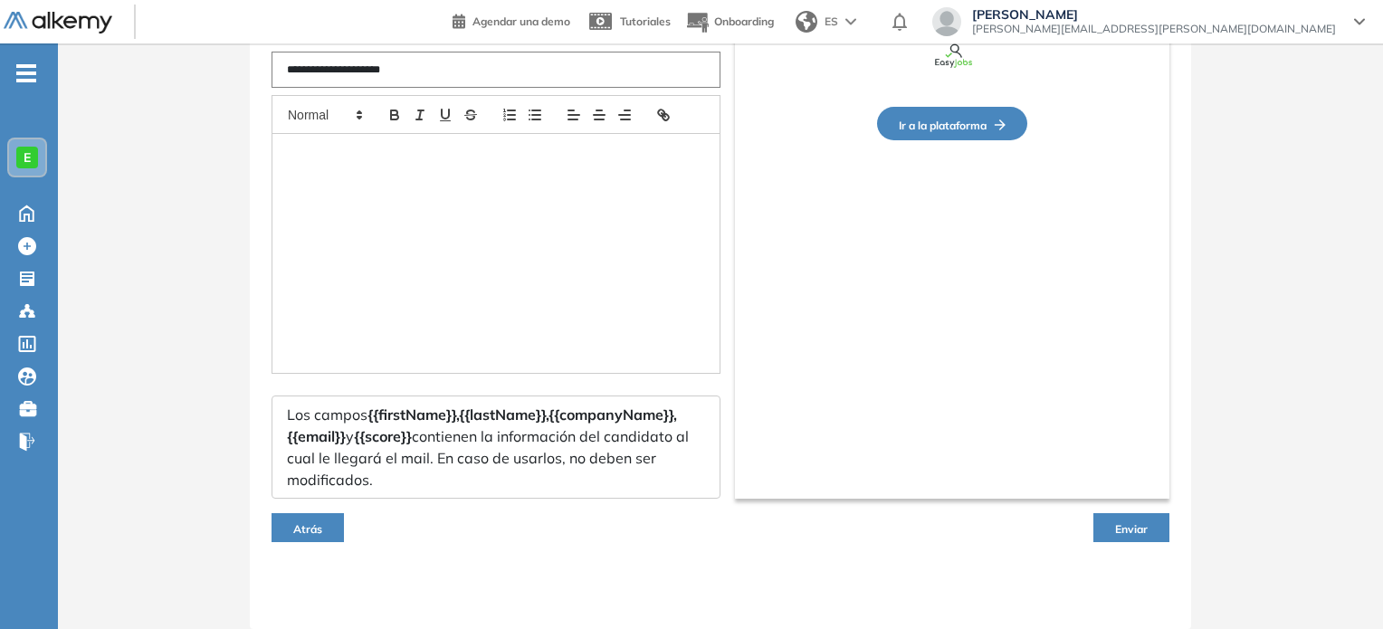
type input "**********"
paste input "**********"
type input "**********"
click at [1137, 533] on span "Enviar" at bounding box center [1131, 529] width 33 height 14
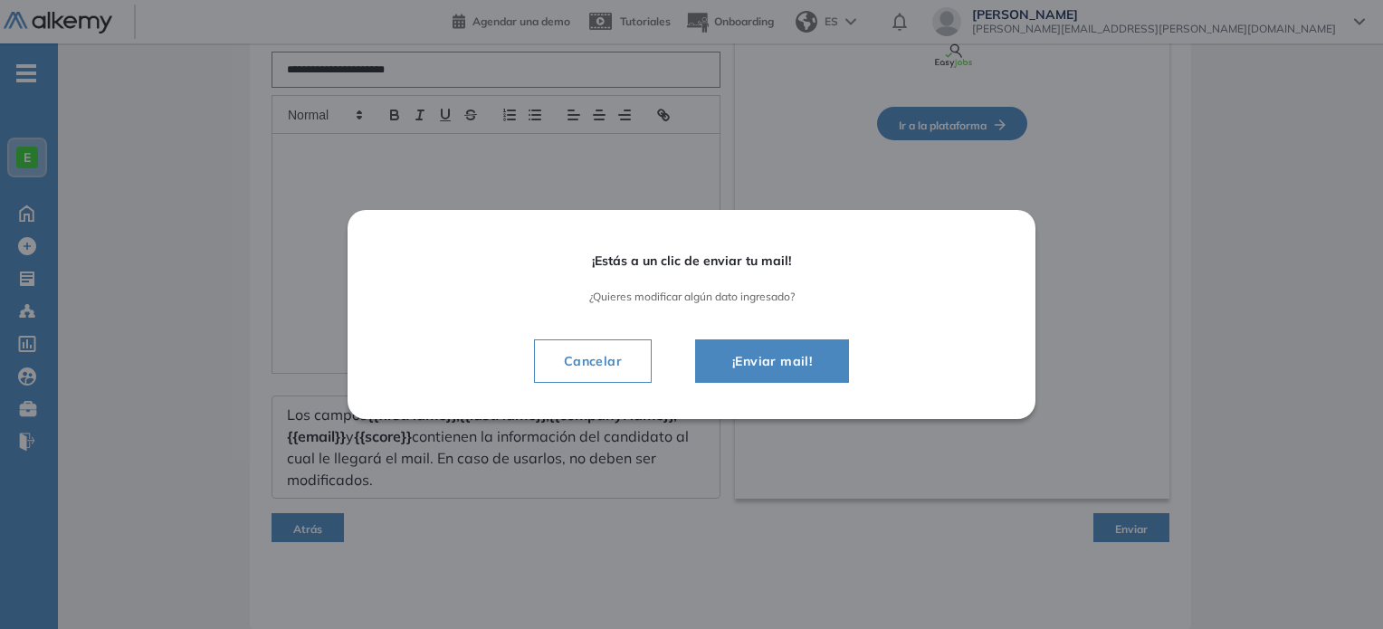
click at [799, 359] on span "¡Enviar mail!" at bounding box center [772, 361] width 109 height 22
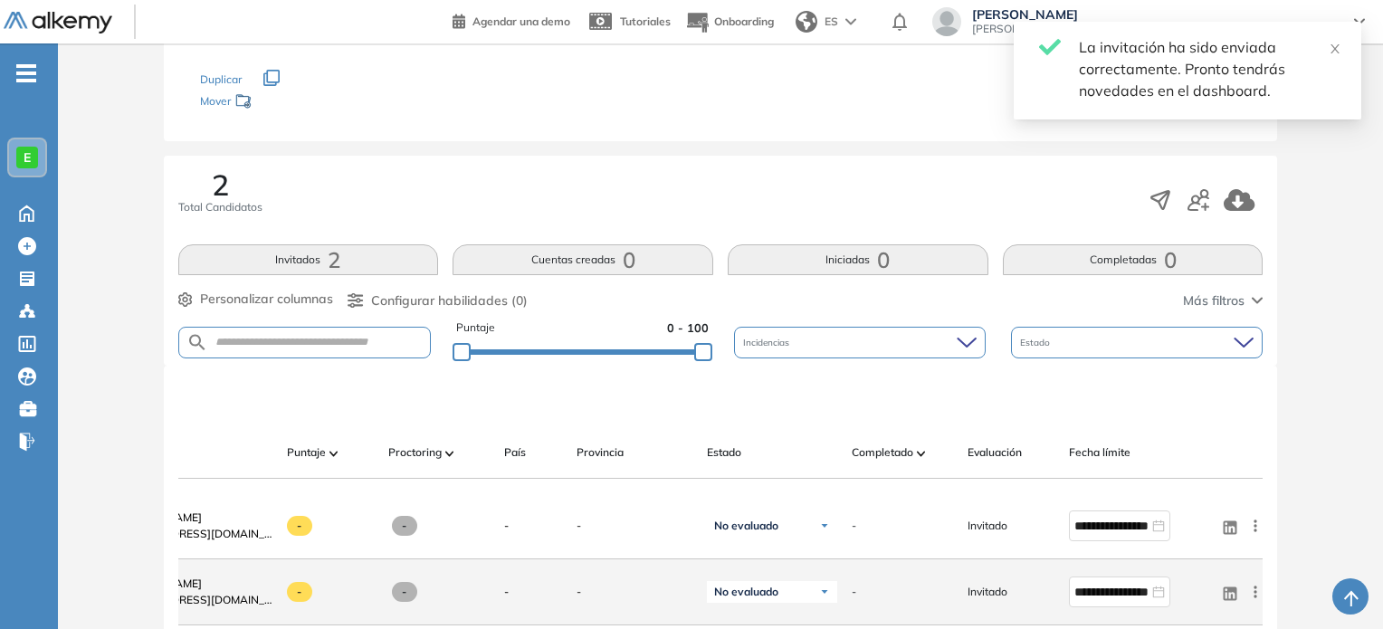
click at [1250, 596] on icon at bounding box center [1255, 592] width 18 height 18
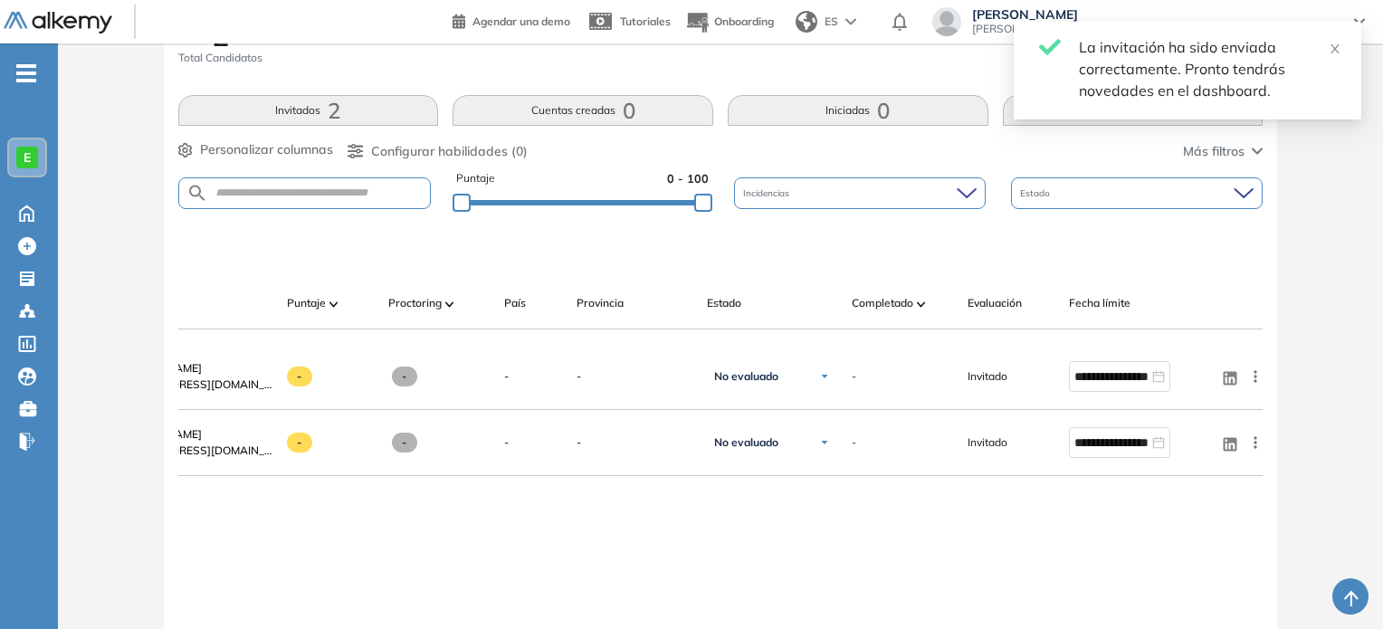
scroll to position [369, 0]
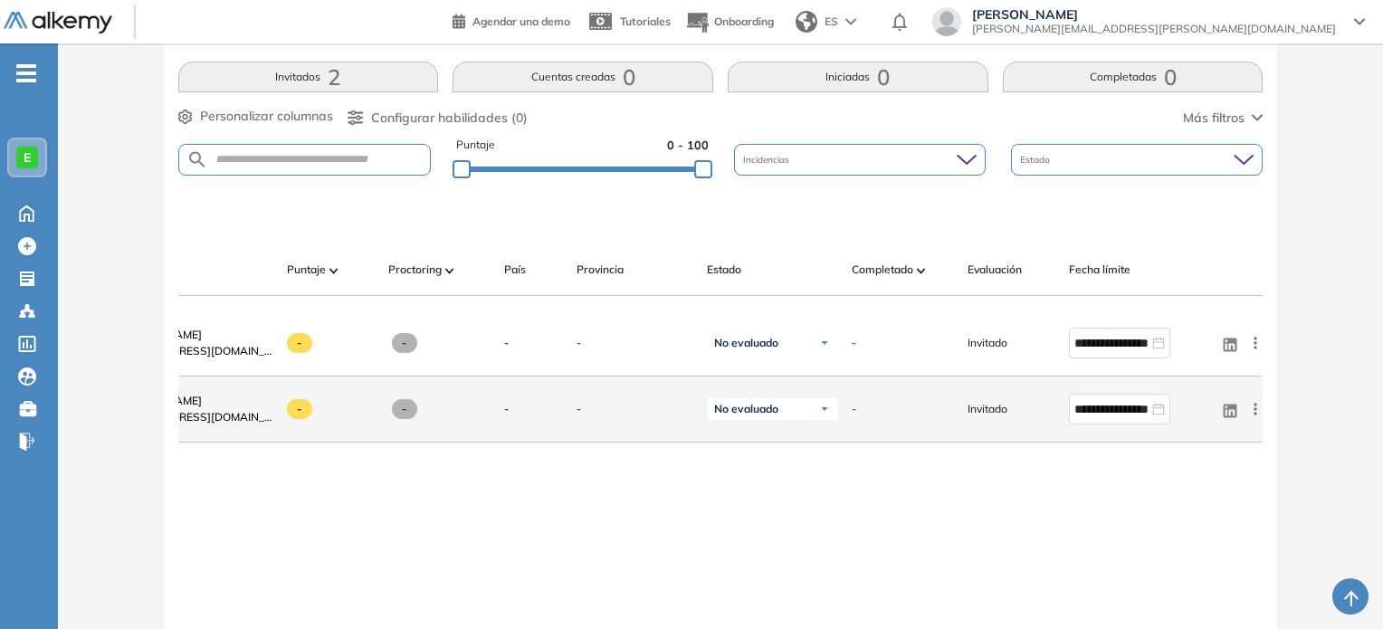
click at [1255, 415] on icon at bounding box center [1255, 409] width 18 height 18
click at [1198, 486] on span "Enviar email" at bounding box center [1188, 479] width 73 height 16
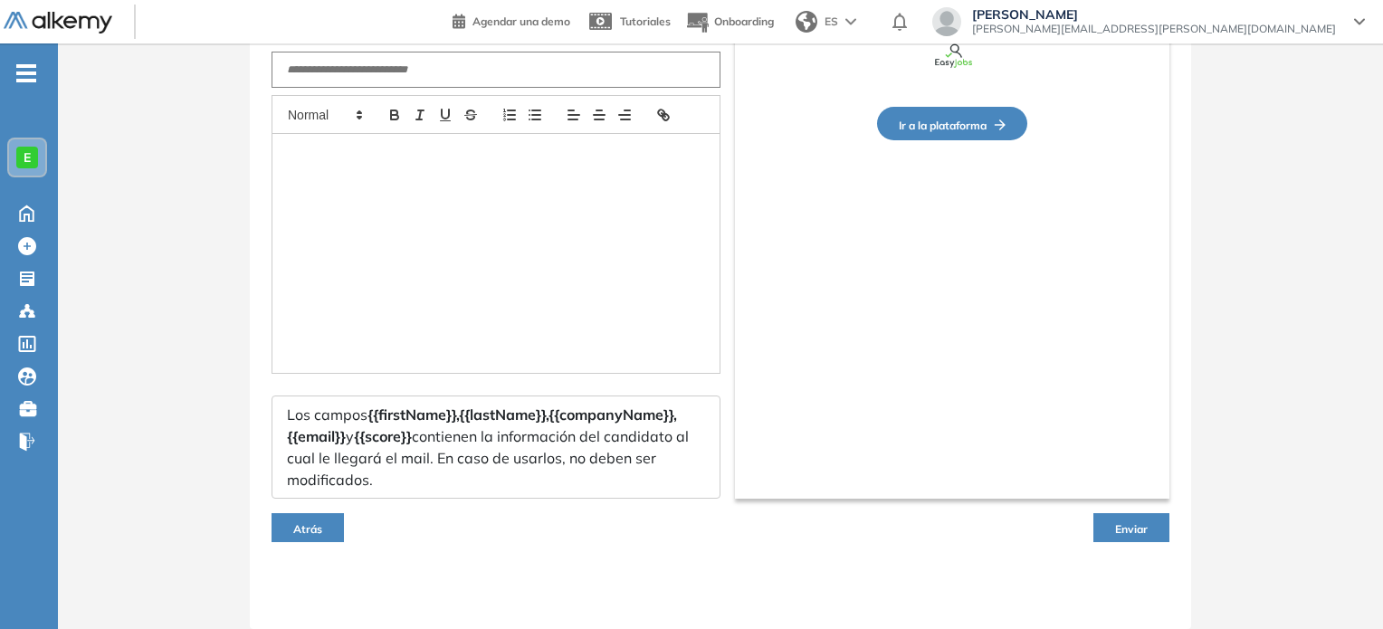
scroll to position [186, 0]
click at [538, 79] on input "text" at bounding box center [495, 70] width 449 height 36
paste input "**********"
type input "**********"
click at [1122, 523] on span "Enviar" at bounding box center [1131, 529] width 33 height 14
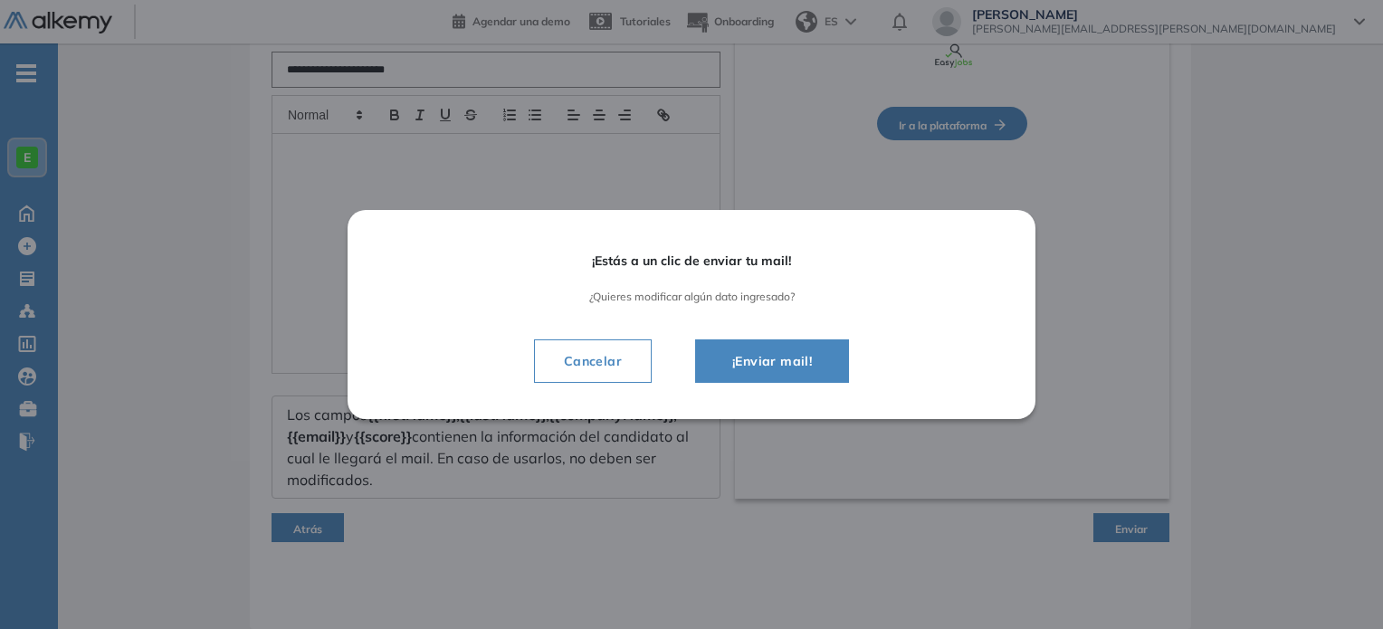
click at [814, 367] on span "¡Enviar mail!" at bounding box center [772, 361] width 109 height 22
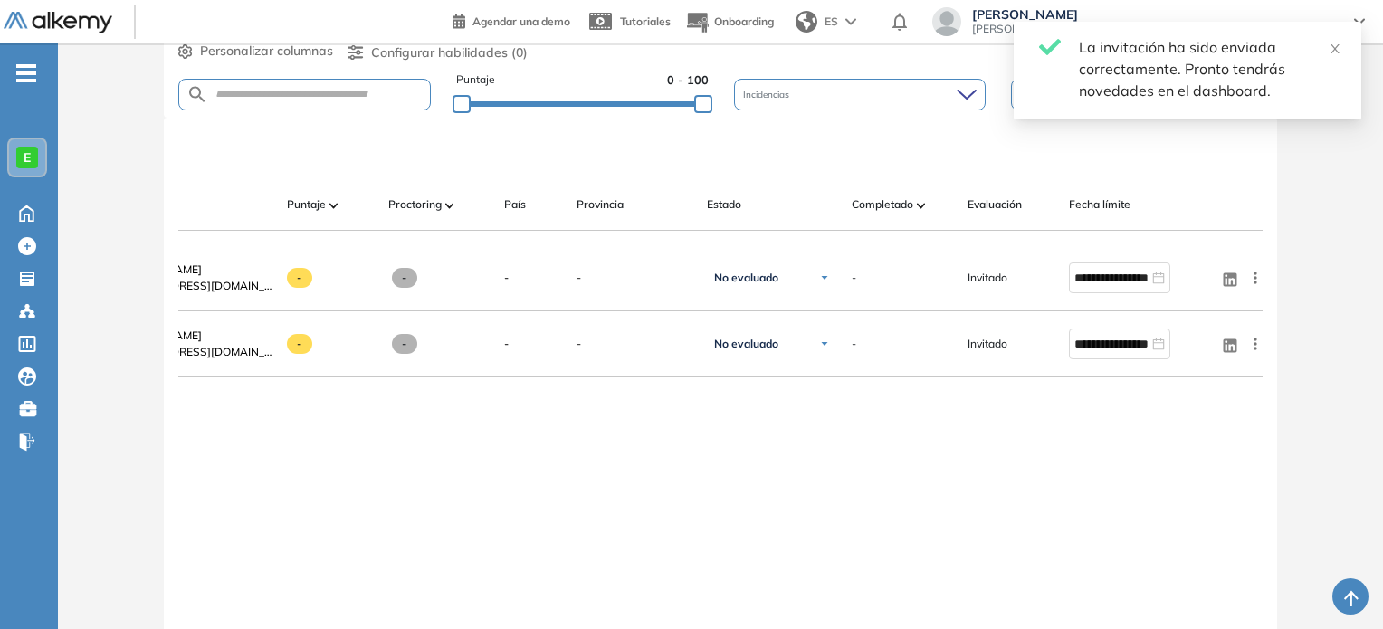
scroll to position [474, 0]
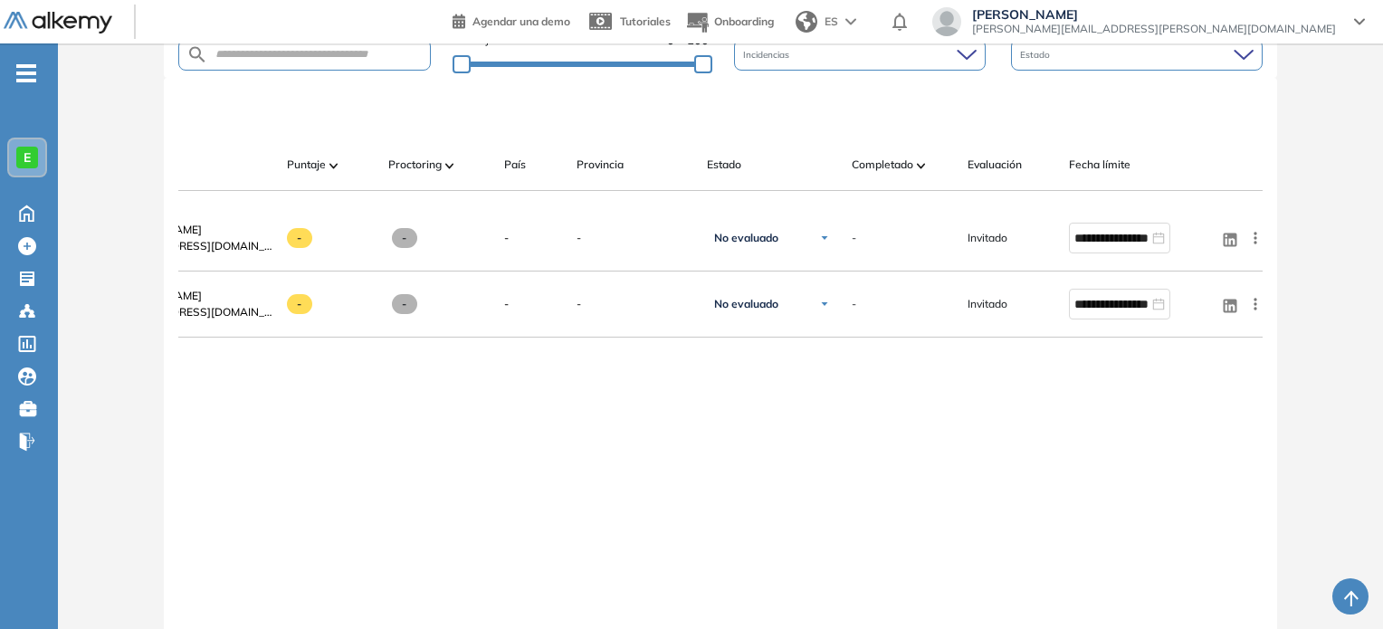
click at [838, 27] on span "ES" at bounding box center [831, 22] width 14 height 16
click at [27, 213] on icon at bounding box center [27, 212] width 14 height 15
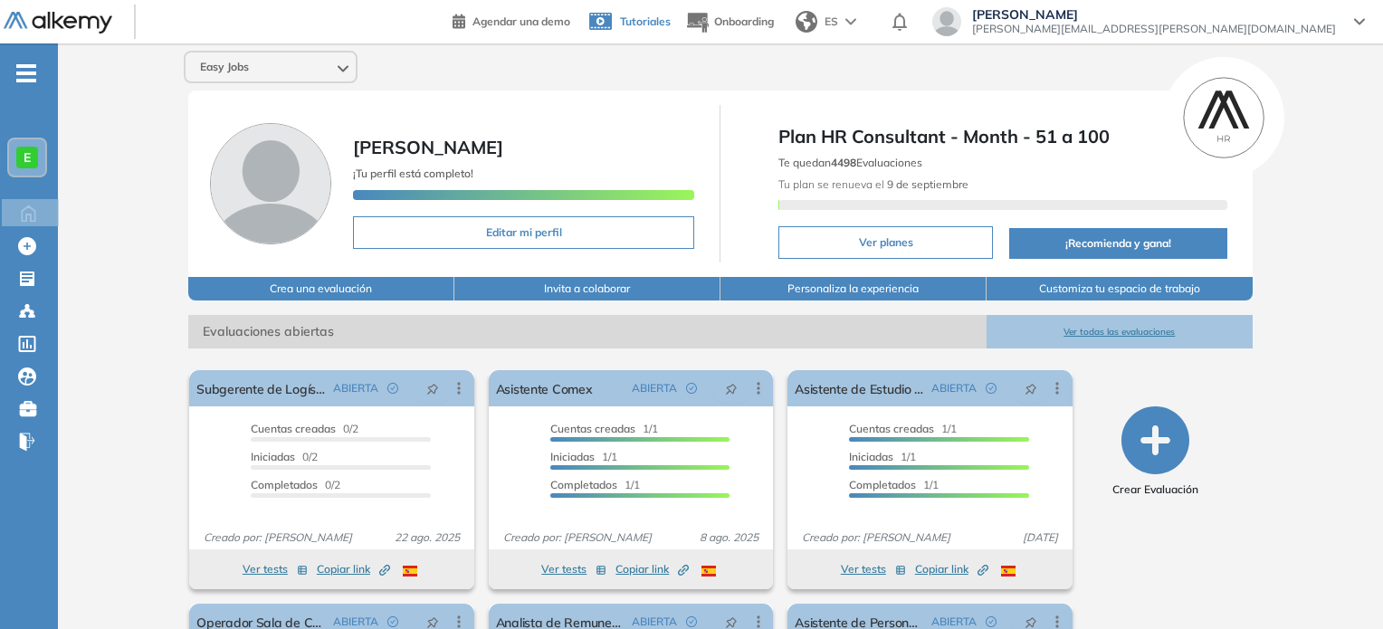
click at [671, 42] on link "Tutoriales" at bounding box center [628, 21] width 86 height 47
click at [1285, 25] on span "[PERSON_NAME][EMAIL_ADDRESS][PERSON_NAME][DOMAIN_NAME]" at bounding box center [1154, 29] width 364 height 14
click at [24, 163] on span "E" at bounding box center [27, 157] width 7 height 14
click at [20, 71] on icon "-" at bounding box center [26, 73] width 20 height 4
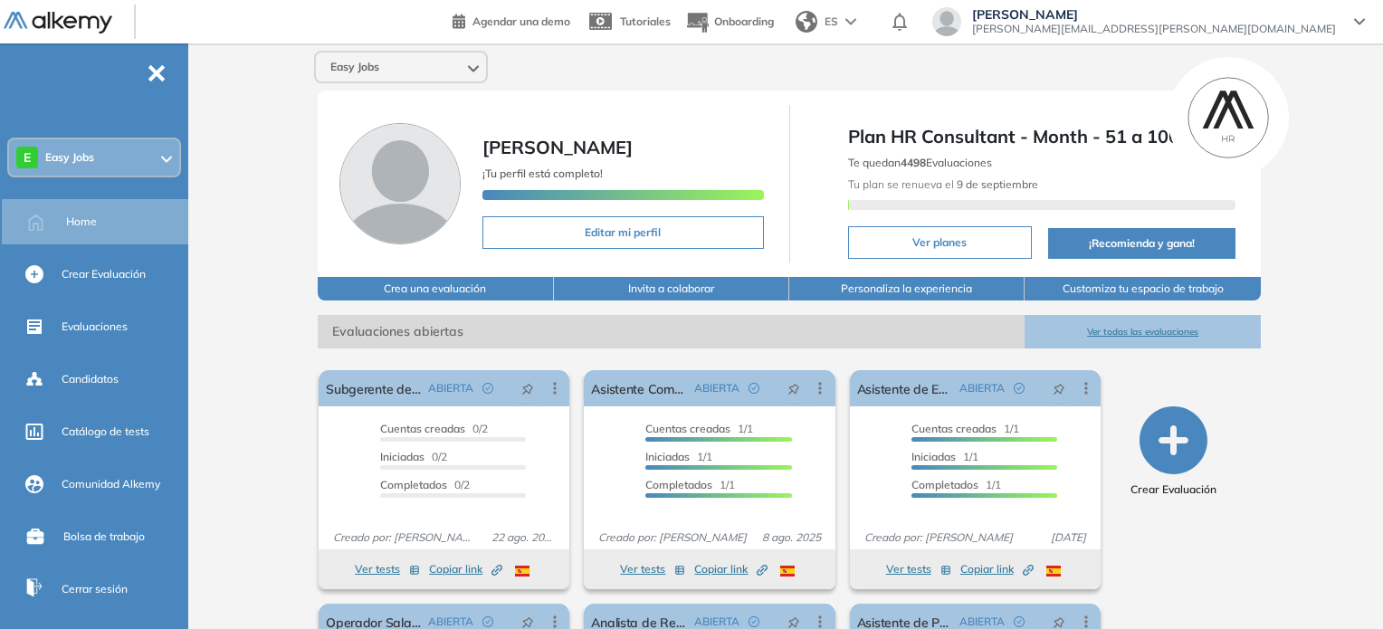
click at [914, 33] on div at bounding box center [899, 21] width 29 height 33
click at [838, 24] on span "ES" at bounding box center [831, 22] width 14 height 16
click at [774, 10] on button "Onboarding" at bounding box center [729, 22] width 89 height 39
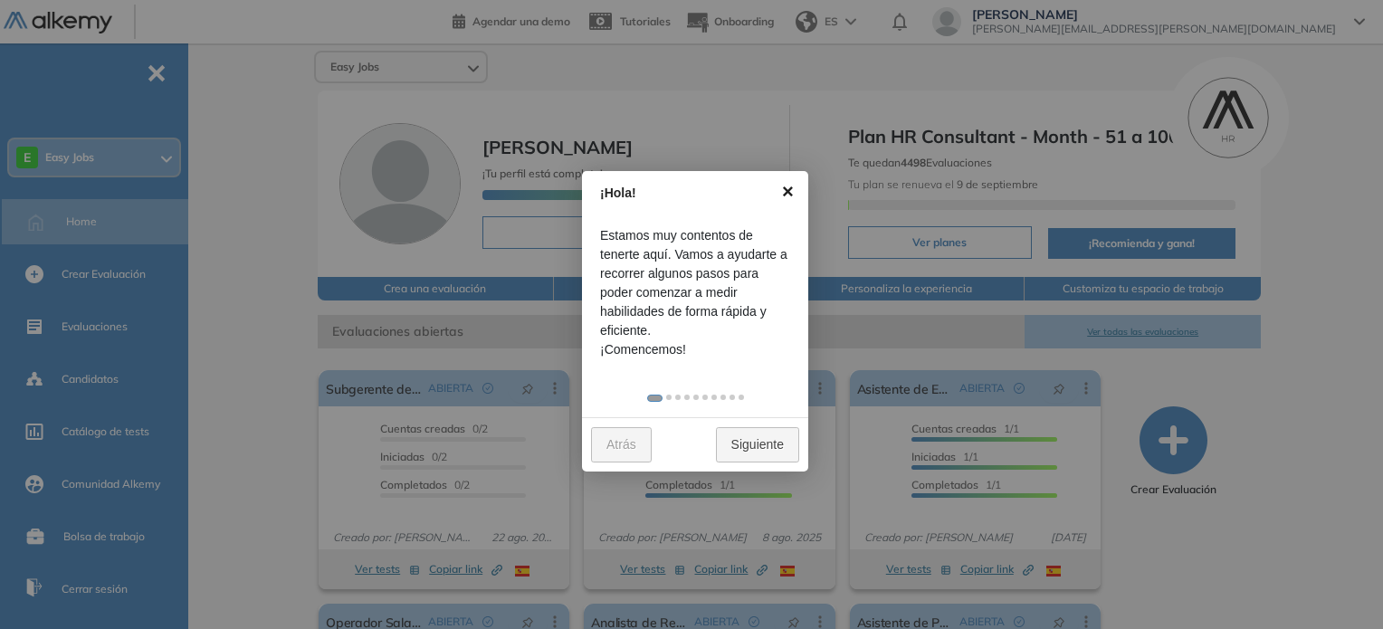
click at [793, 192] on link "×" at bounding box center [787, 191] width 41 height 41
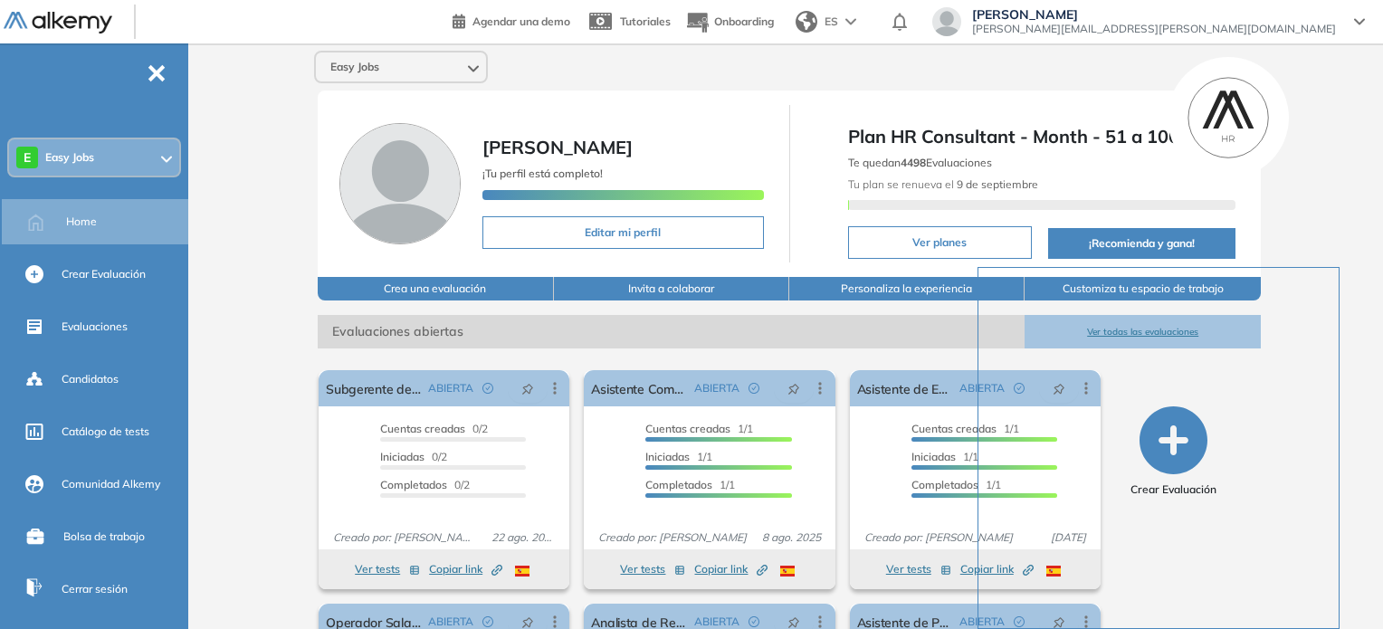
click at [953, 82] on div "Easy Jobs Juan Colihuil ¡Tu perfil está completo! Editar mi perfil Plan HR Cons…" at bounding box center [788, 443] width 1187 height 801
click at [875, 111] on div "Plan HR Consultant - Month - 51 a 100 Te quedan 4498 Evaluaciones Tu plan se re…" at bounding box center [1041, 183] width 395 height 157
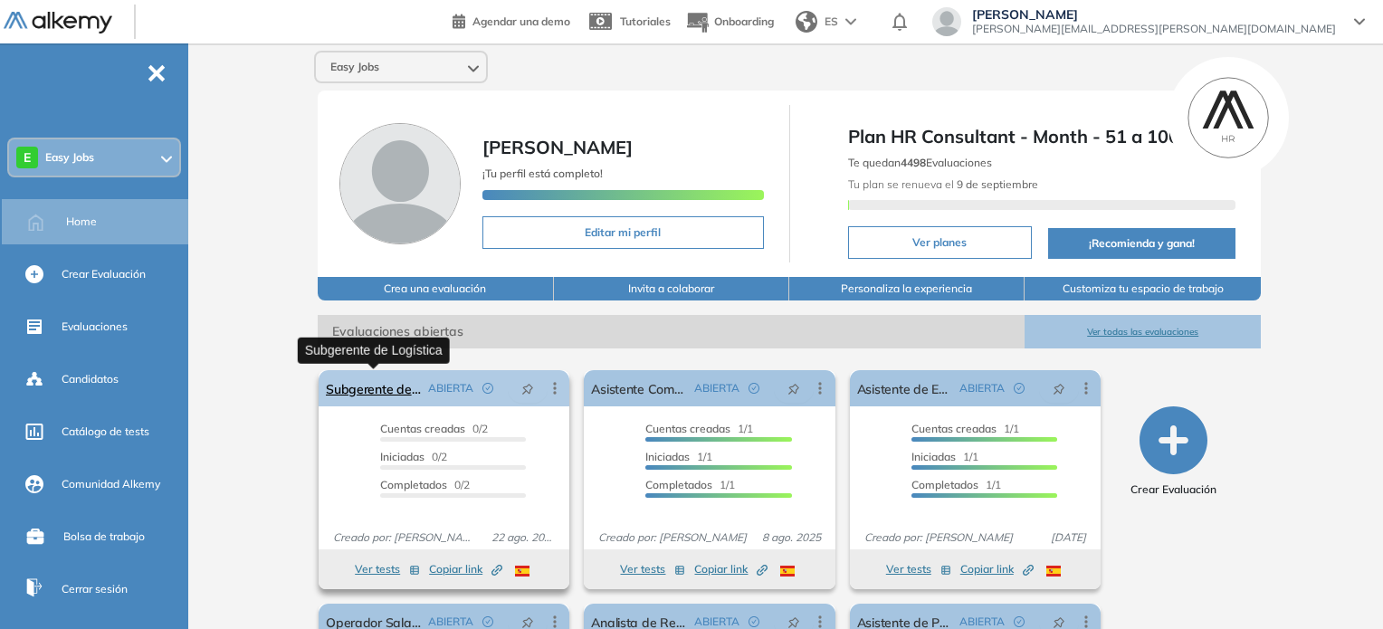
click at [398, 391] on link "Subgerente de Logística" at bounding box center [373, 388] width 95 height 36
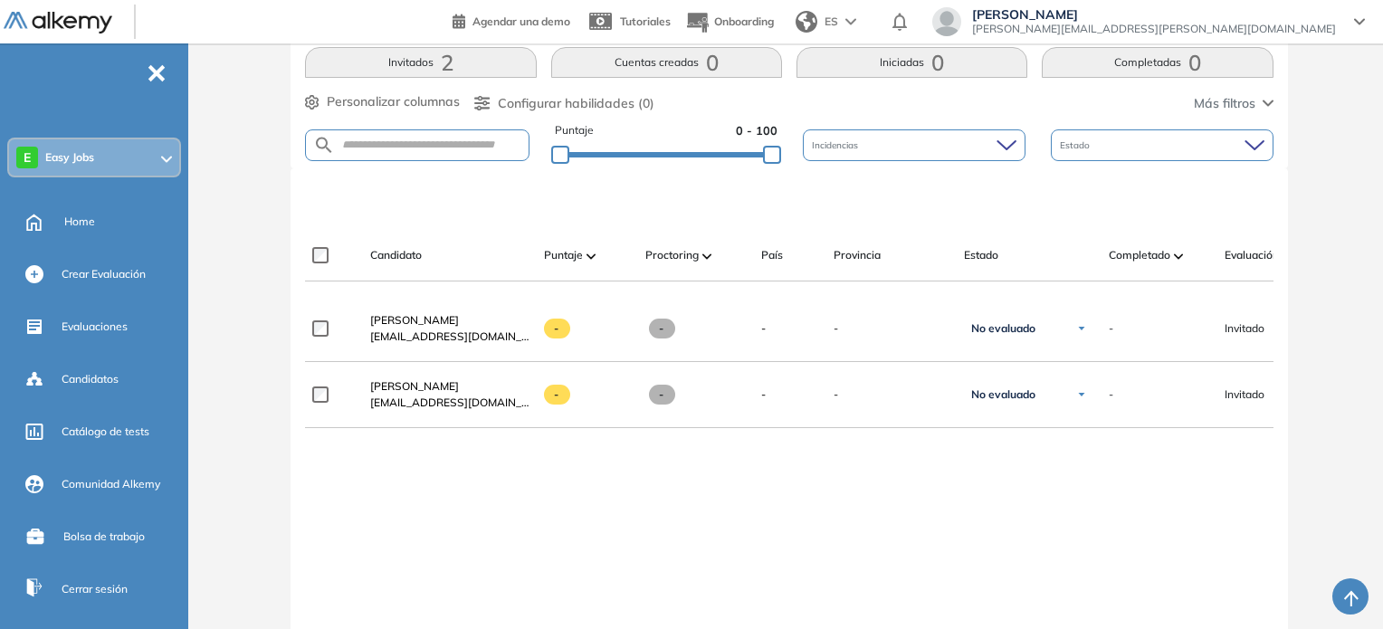
scroll to position [387, 0]
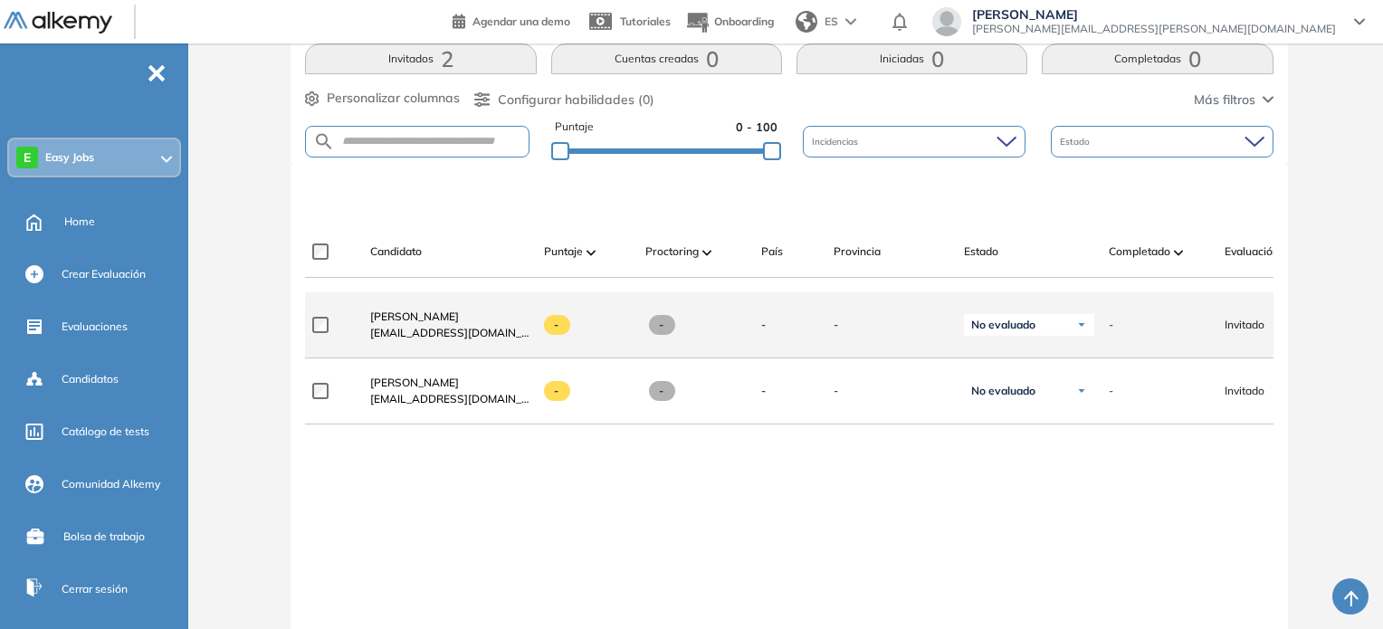
drag, startPoint x: 935, startPoint y: 300, endPoint x: 1079, endPoint y: 306, distance: 144.0
click at [1082, 307] on div "**********" at bounding box center [913, 325] width 1216 height 66
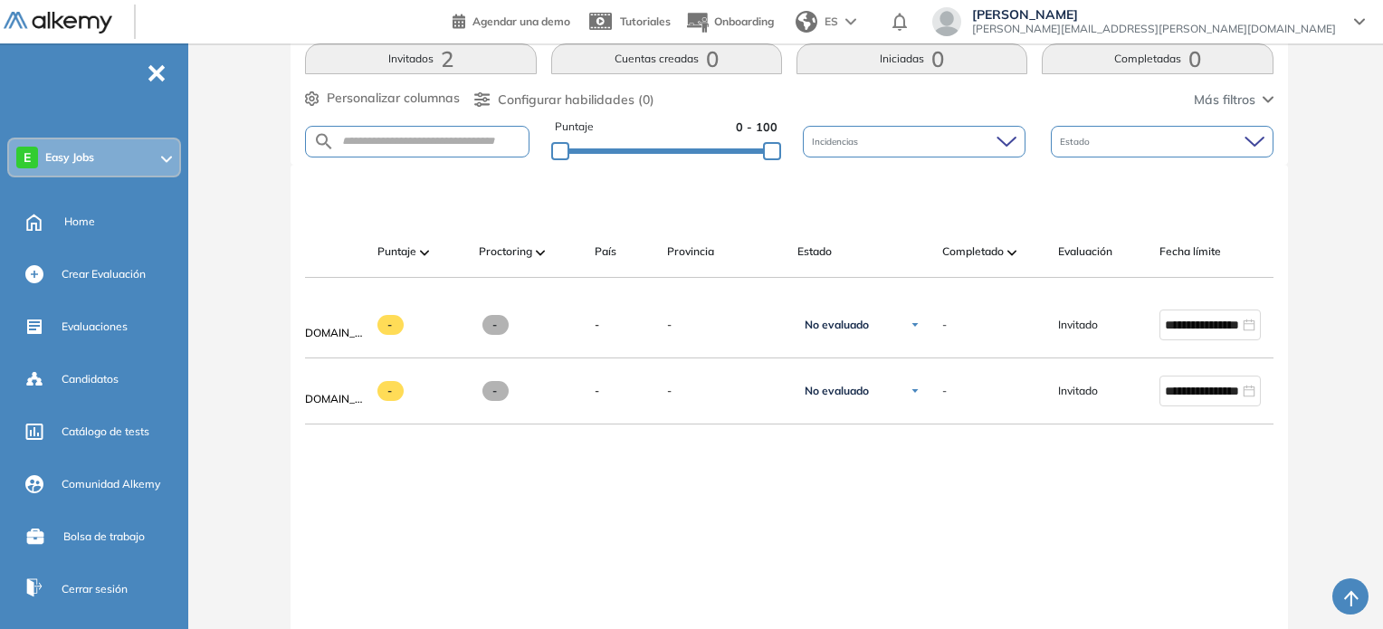
scroll to position [0, 0]
